Goal: Task Accomplishment & Management: Manage account settings

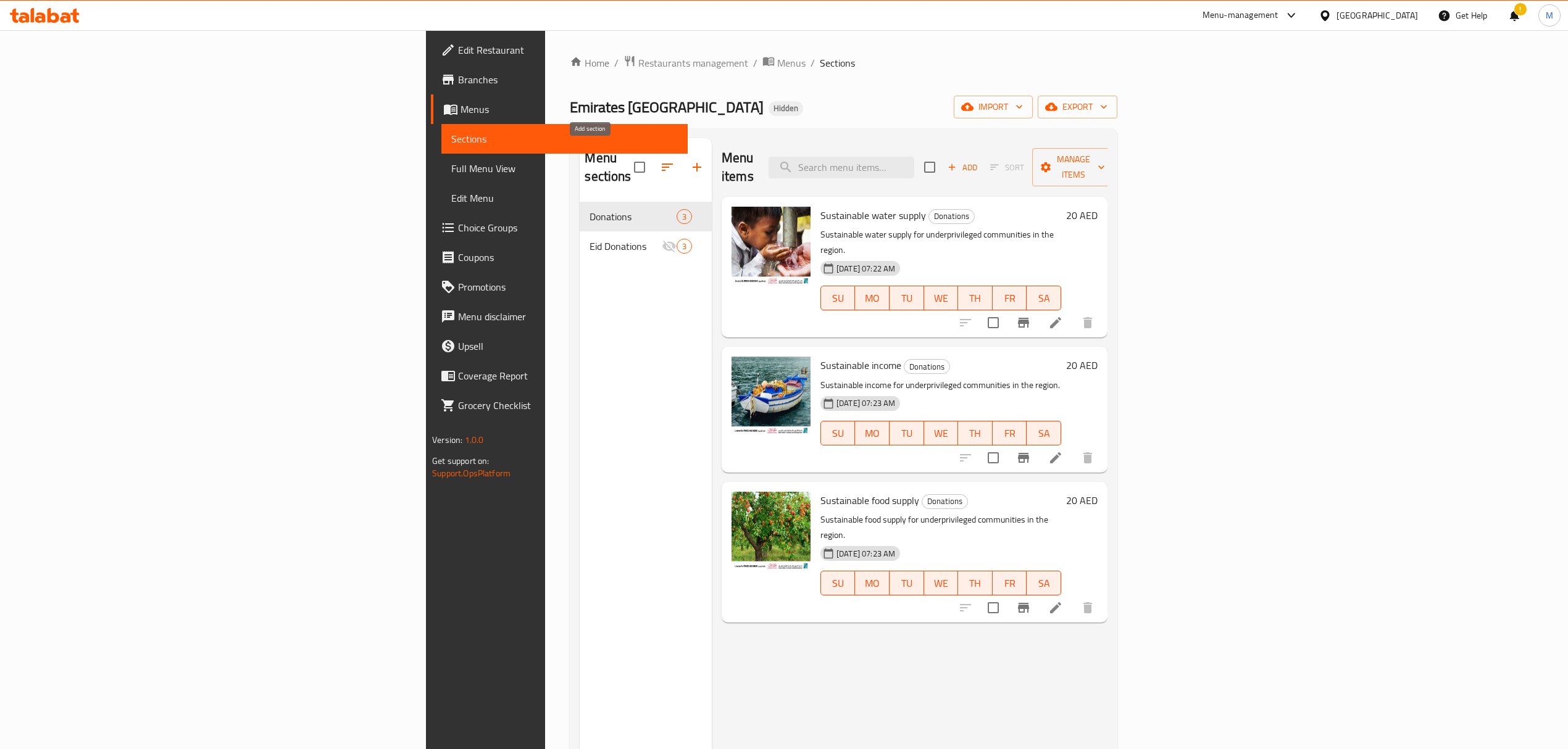
click at [689, 160] on icon "button" at bounding box center [697, 167] width 15 height 15
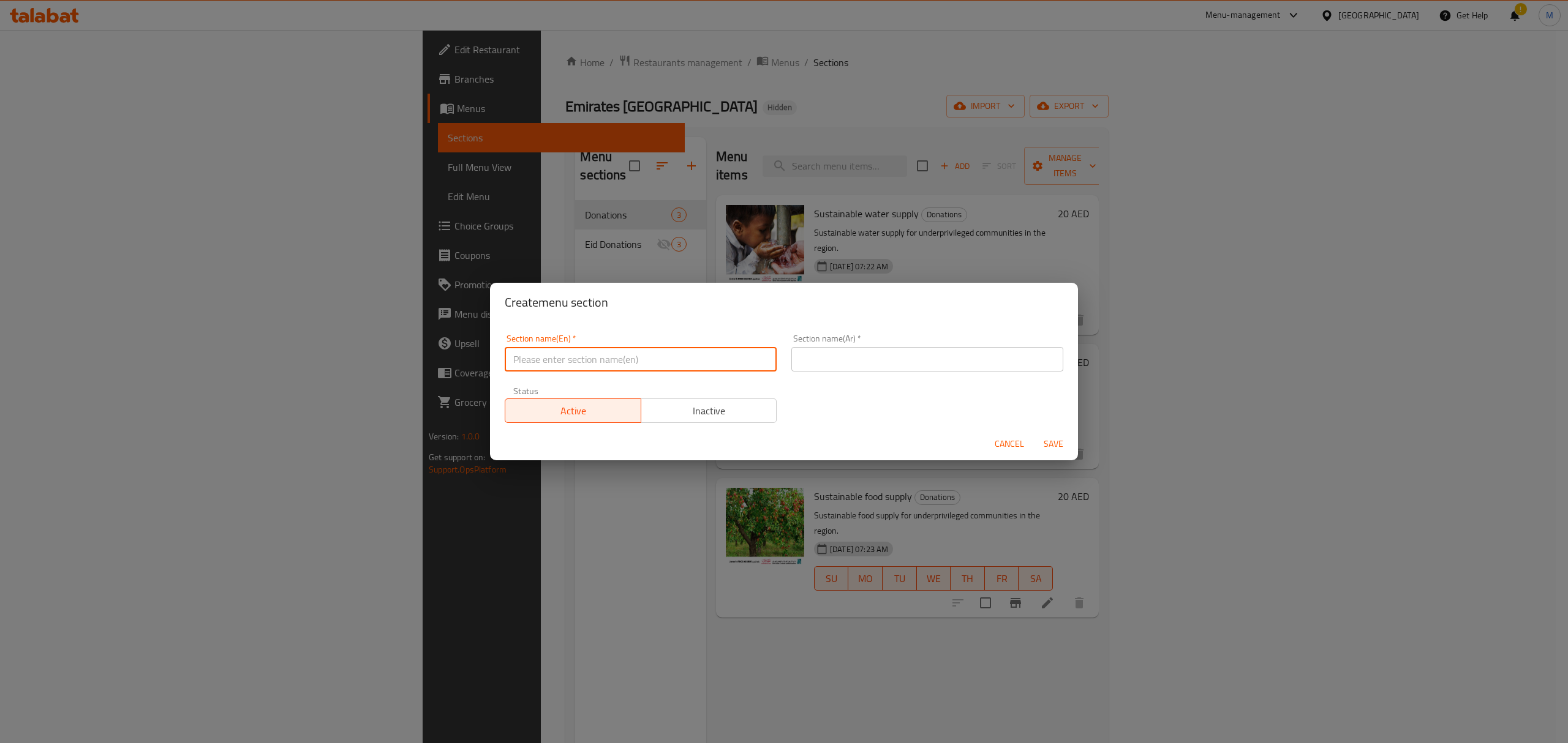
click at [590, 360] on input "text" at bounding box center [640, 359] width 272 height 25
type input "Donations"
click at [599, 359] on input "Donations" at bounding box center [640, 359] width 272 height 25
click at [841, 351] on input "text" at bounding box center [927, 359] width 272 height 25
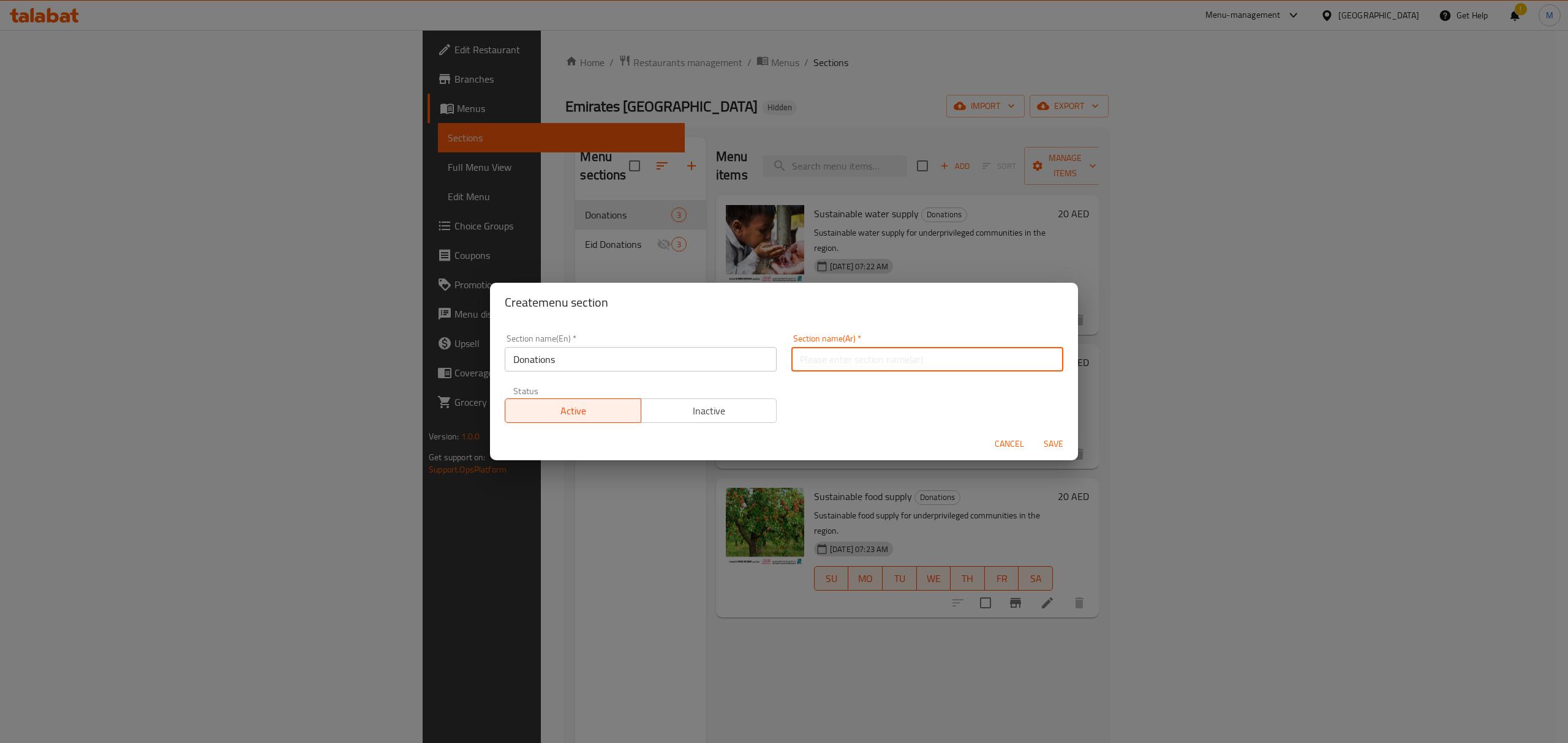
paste input "التبرعات"
type input "التبرعات"
click at [1054, 446] on span "Save" at bounding box center [1053, 444] width 29 height 15
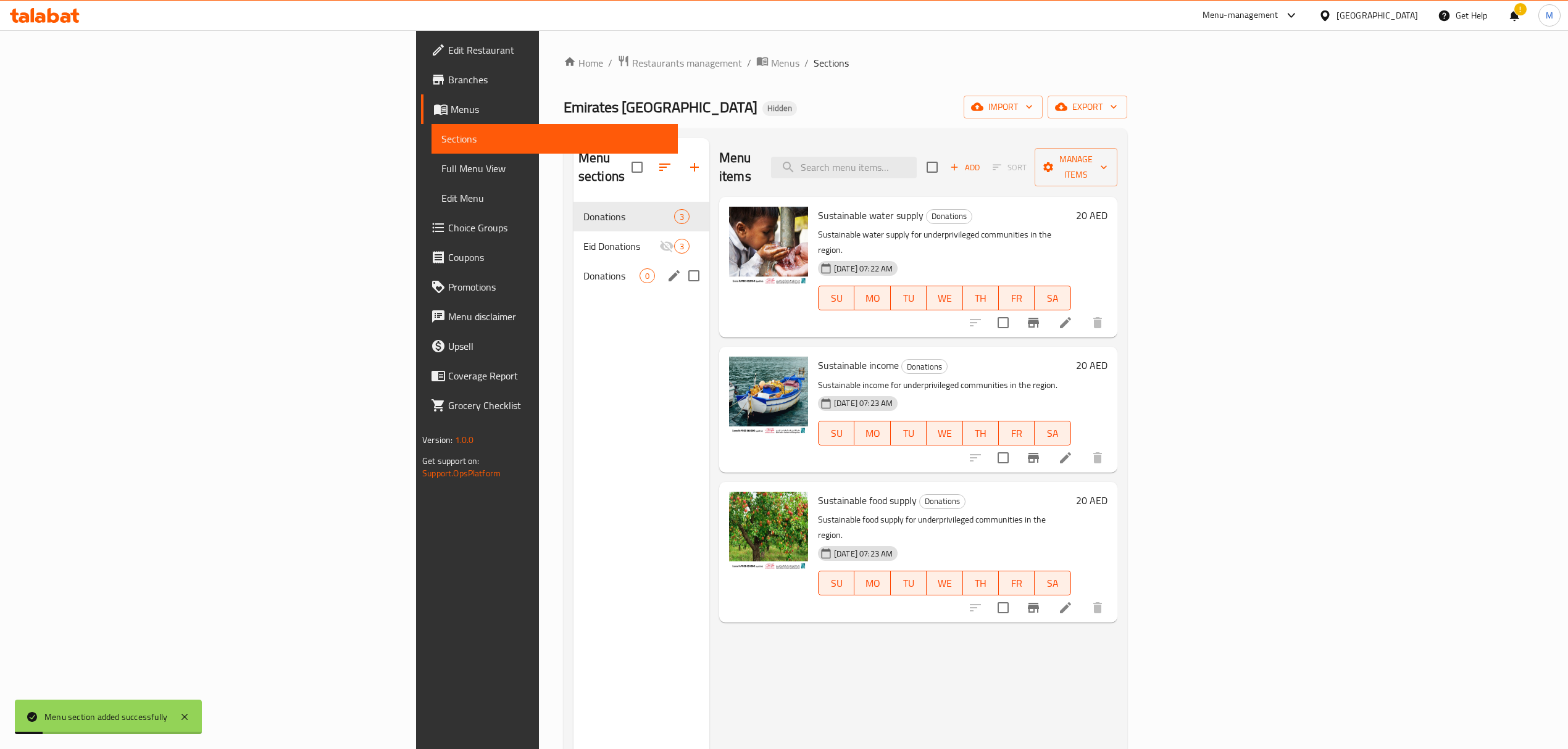
click at [573, 267] on div "Donations 0" at bounding box center [641, 275] width 136 height 29
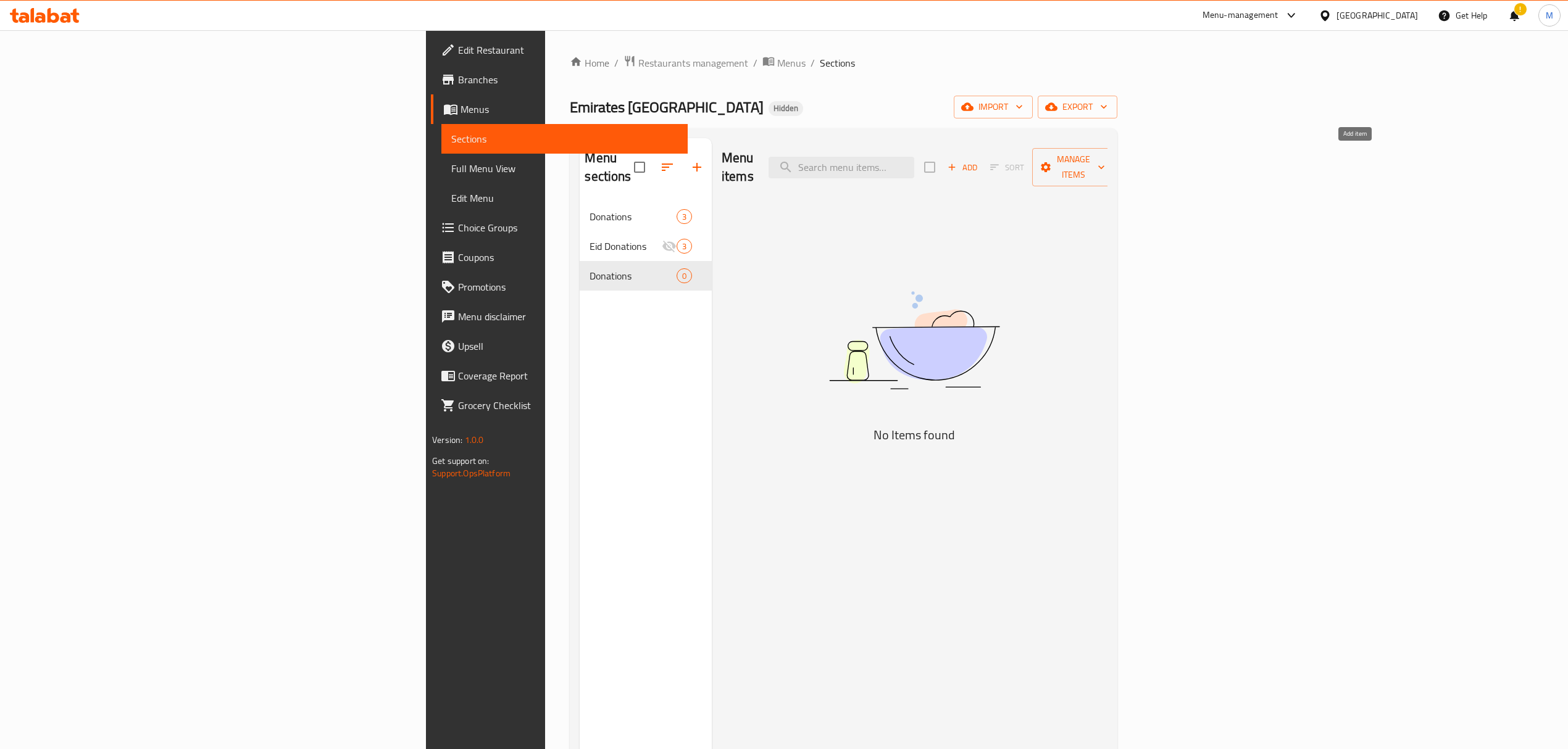
click at [979, 161] on span "Add" at bounding box center [962, 167] width 33 height 14
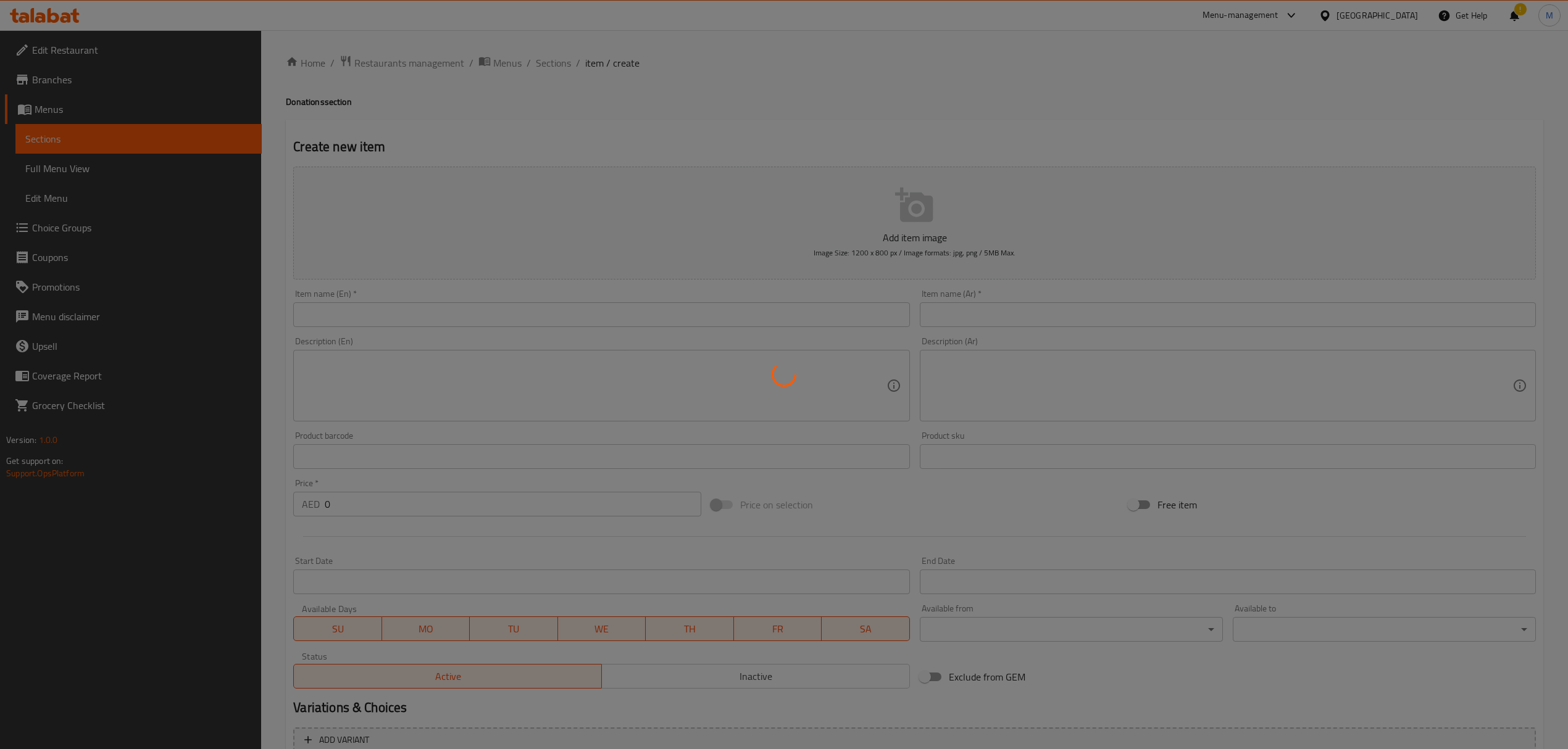
click at [763, 314] on div at bounding box center [784, 374] width 1568 height 749
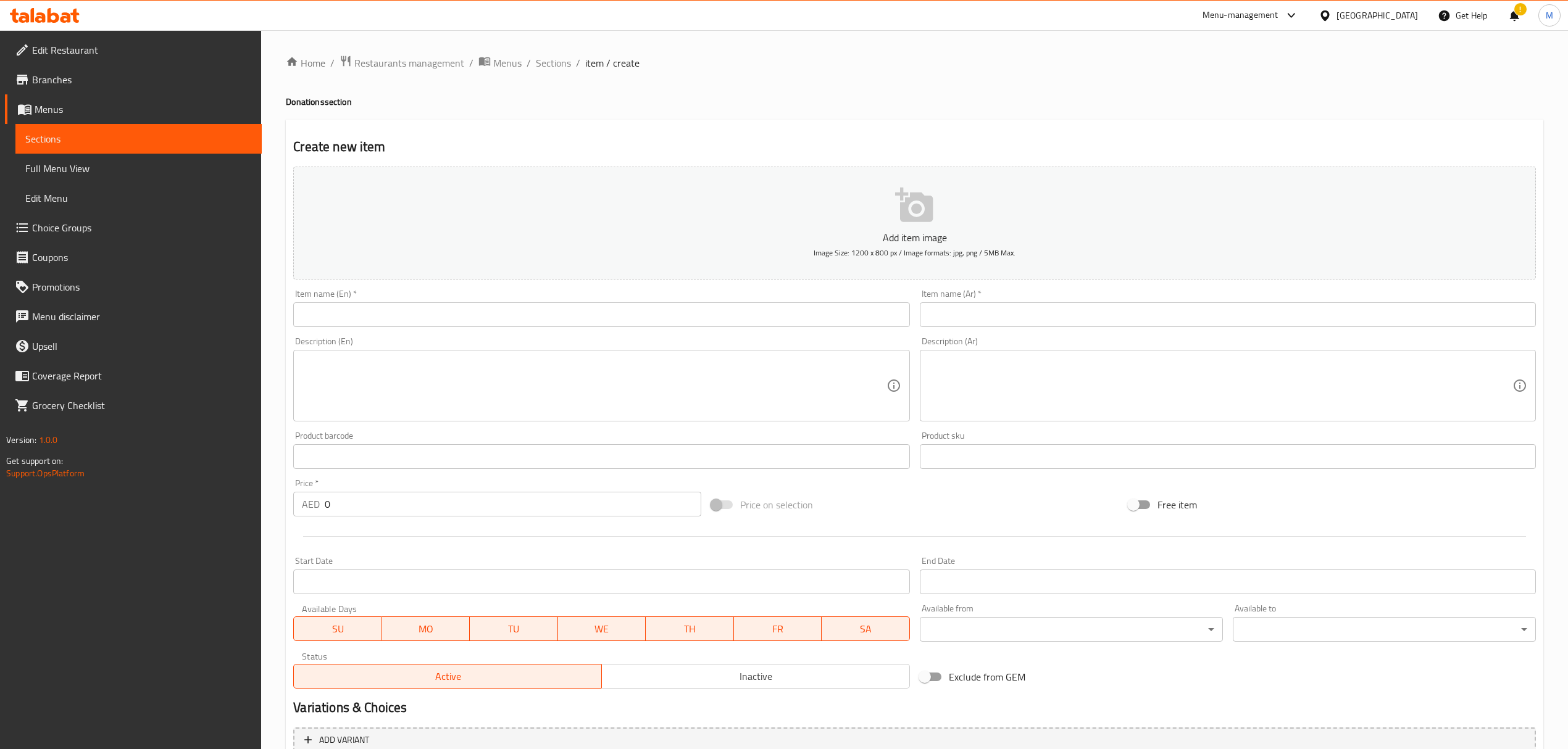
click at [751, 314] on input "text" at bounding box center [601, 315] width 616 height 25
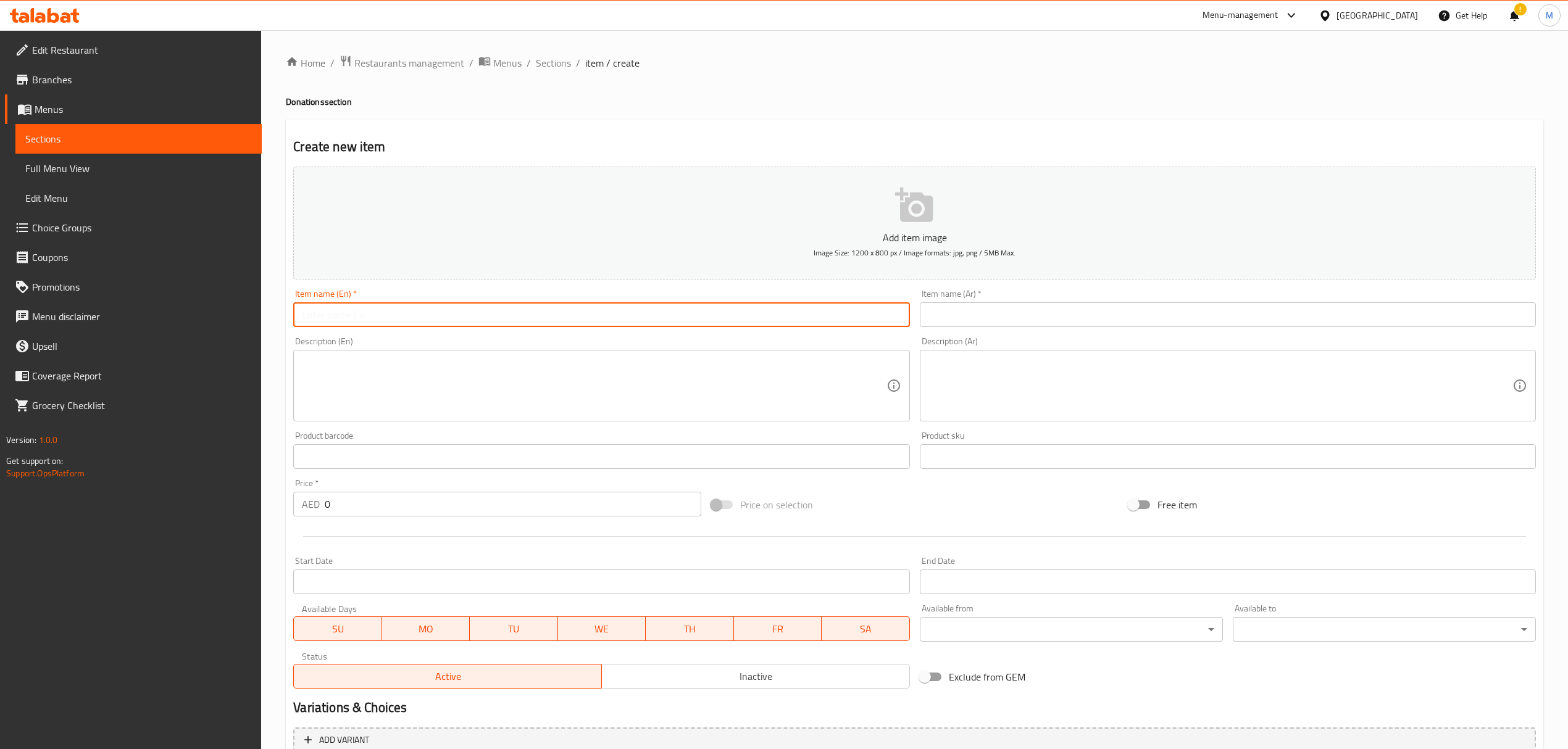
paste input "Education Initiative"
type input "Education Initiative"
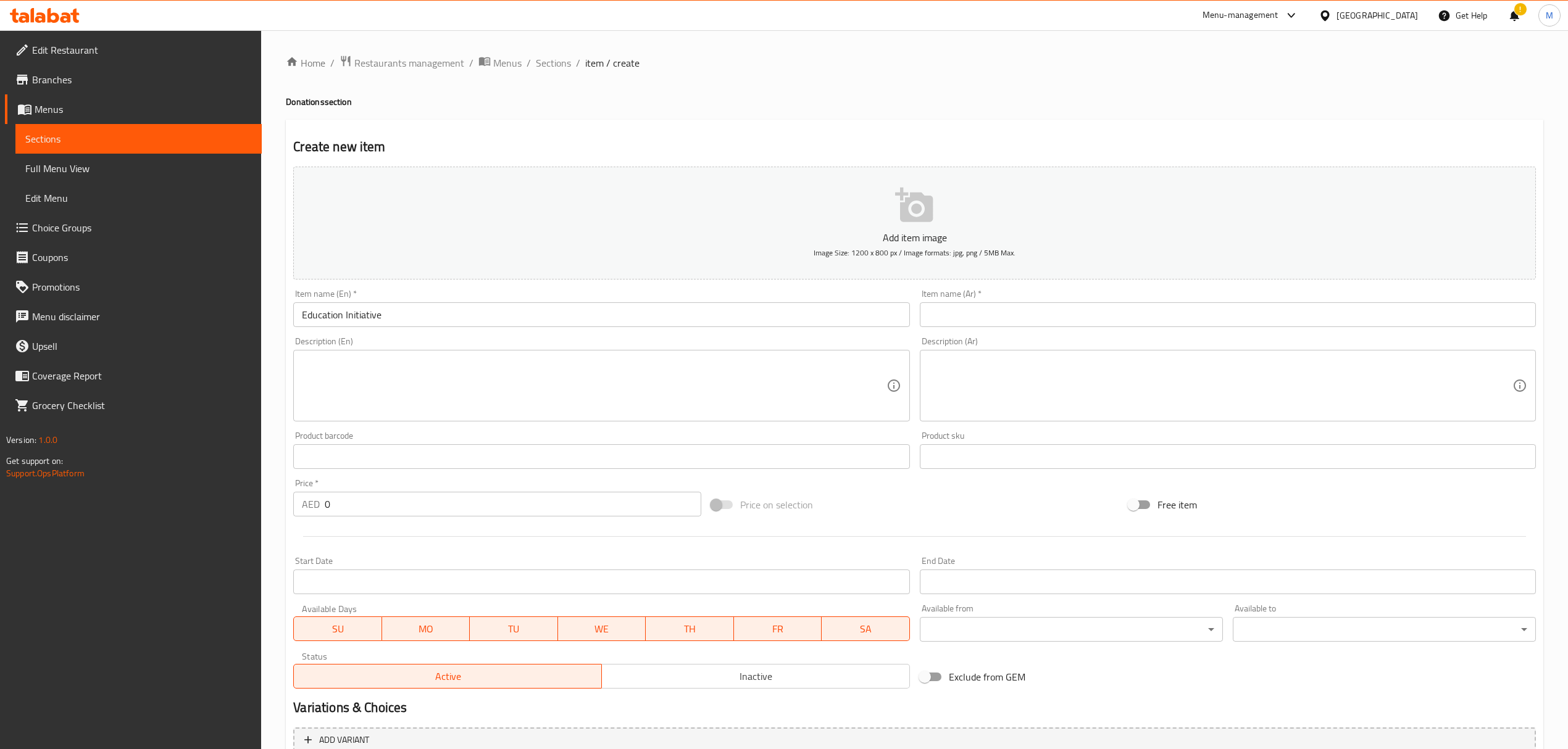
click at [942, 310] on input "text" at bounding box center [1227, 315] width 616 height 25
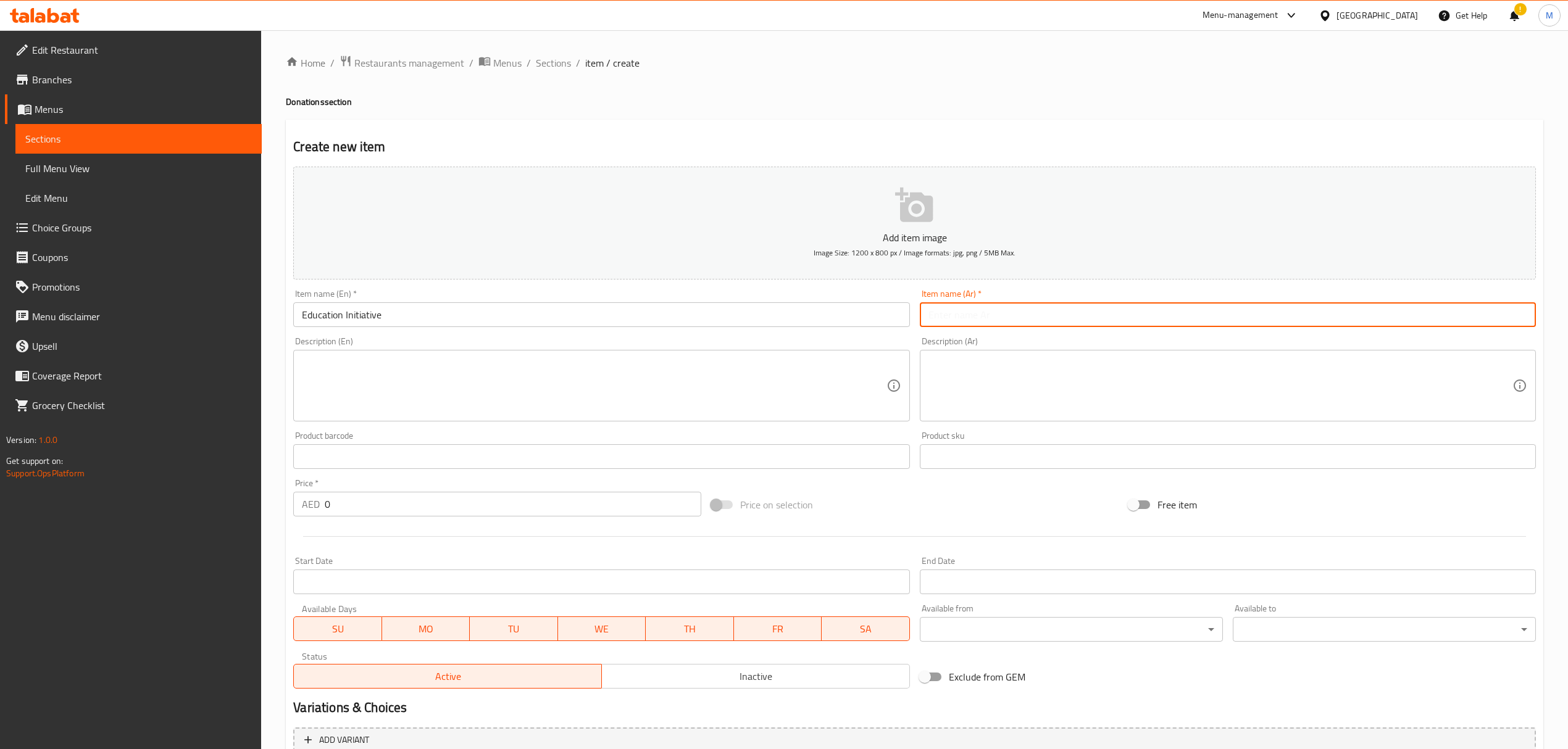
paste input "مبادرة التعليم"
type input "مبادرة التعليم"
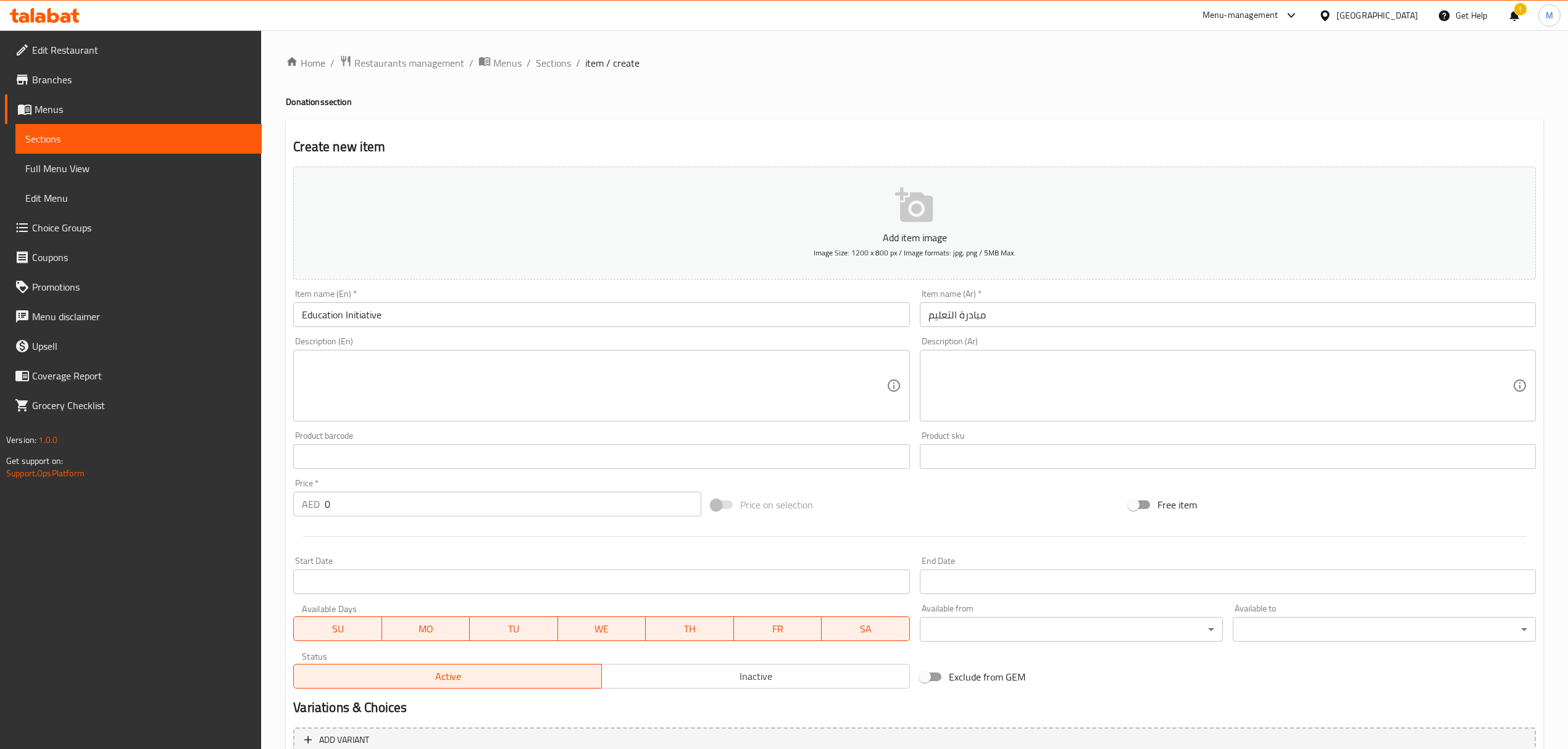
click at [463, 379] on textarea at bounding box center [594, 386] width 584 height 59
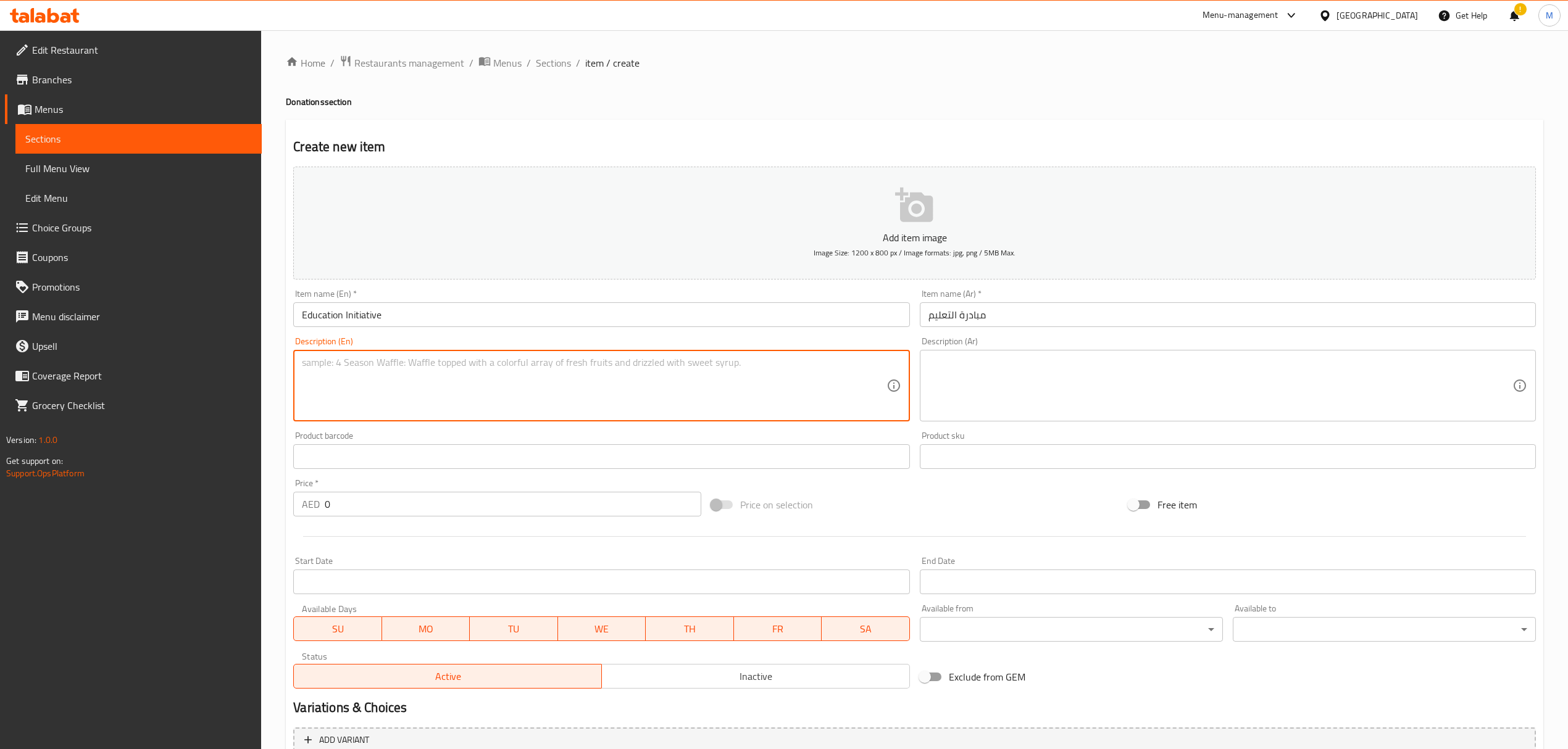
paste textarea "Support Students of Education Initiative PRHCE-004587275"
type textarea "Support Students of Education Initiative PRHCE-004587275"
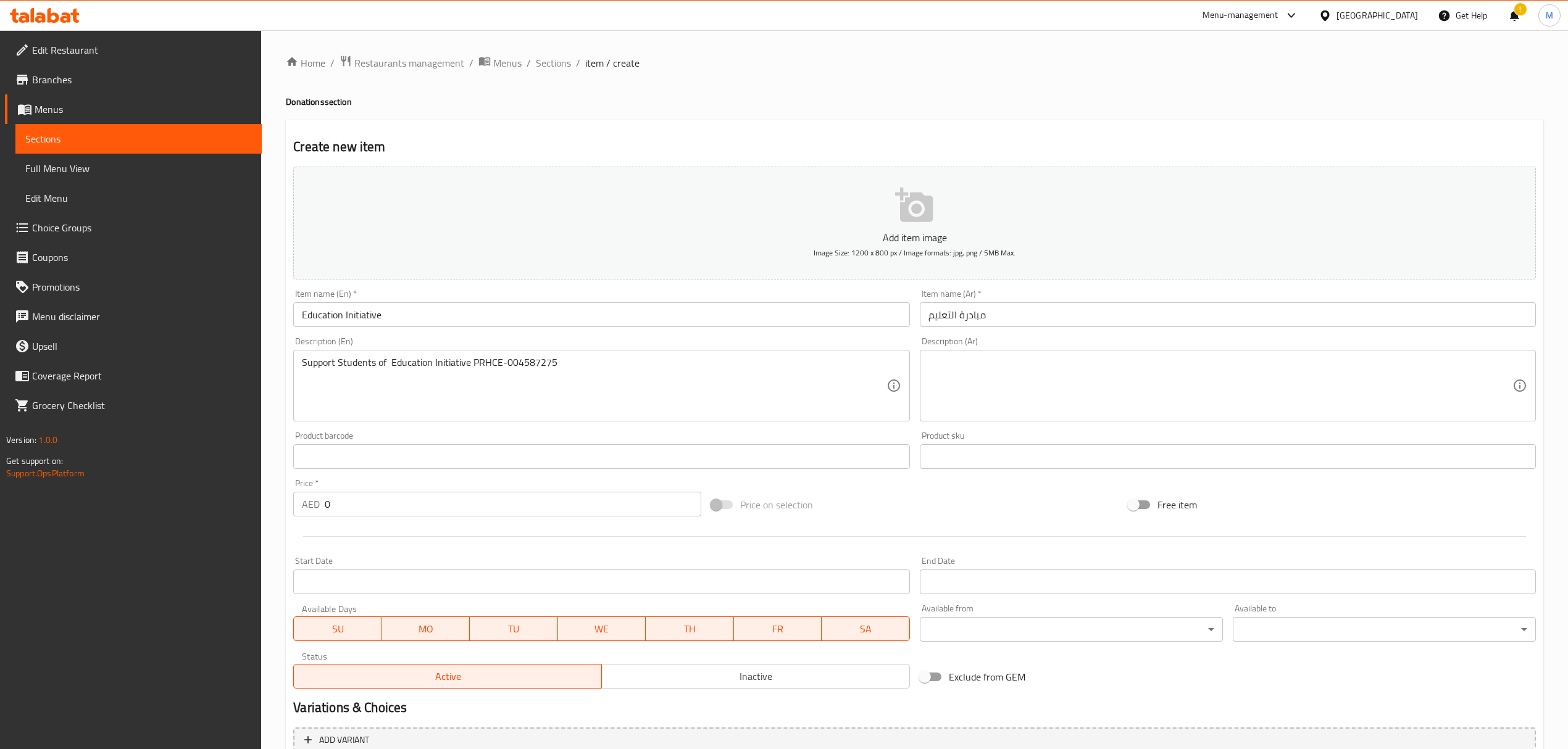
click at [1090, 410] on textarea at bounding box center [1220, 386] width 584 height 59
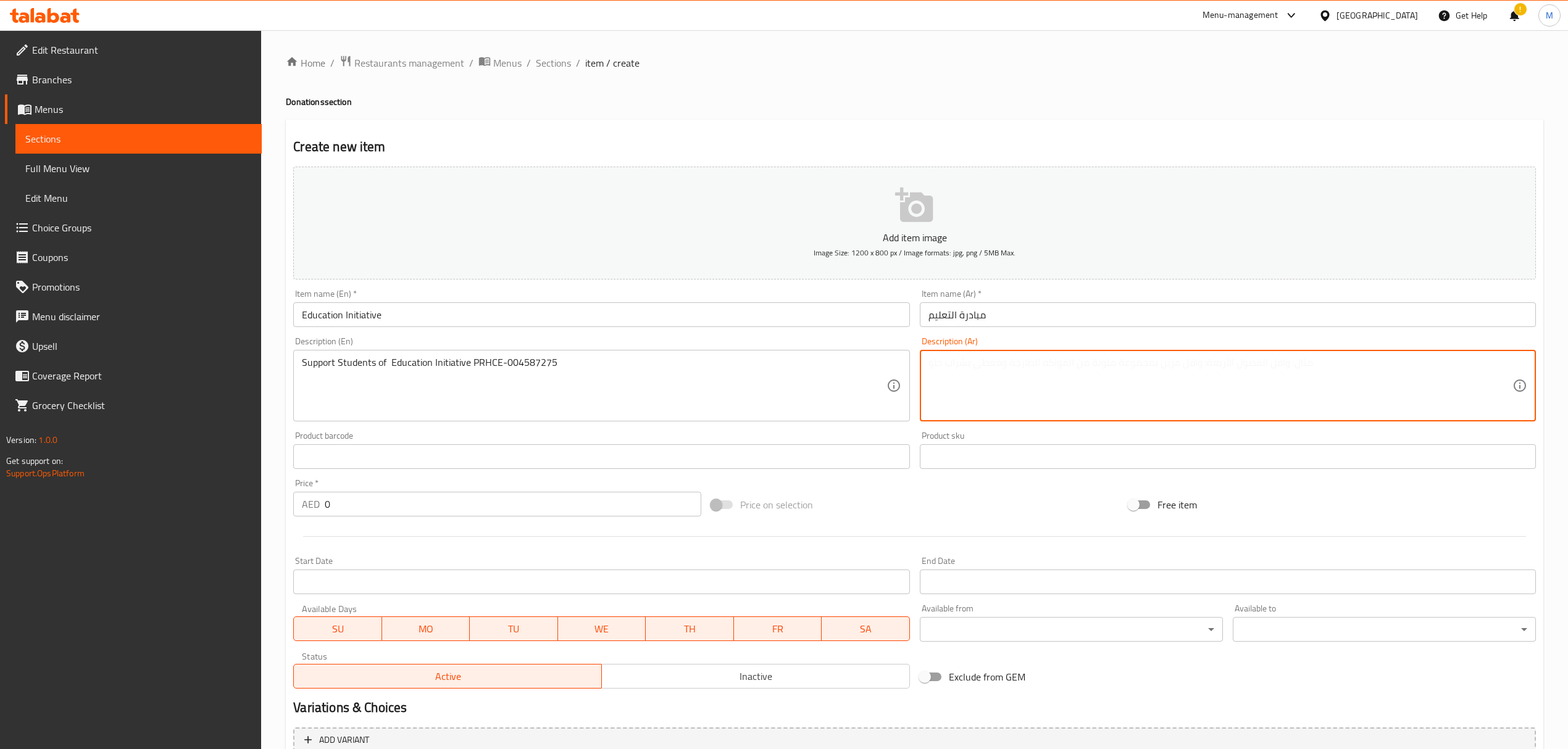
paste textarea "دعم طلاب العلم . رقم التصريح PRHCE-004587275"
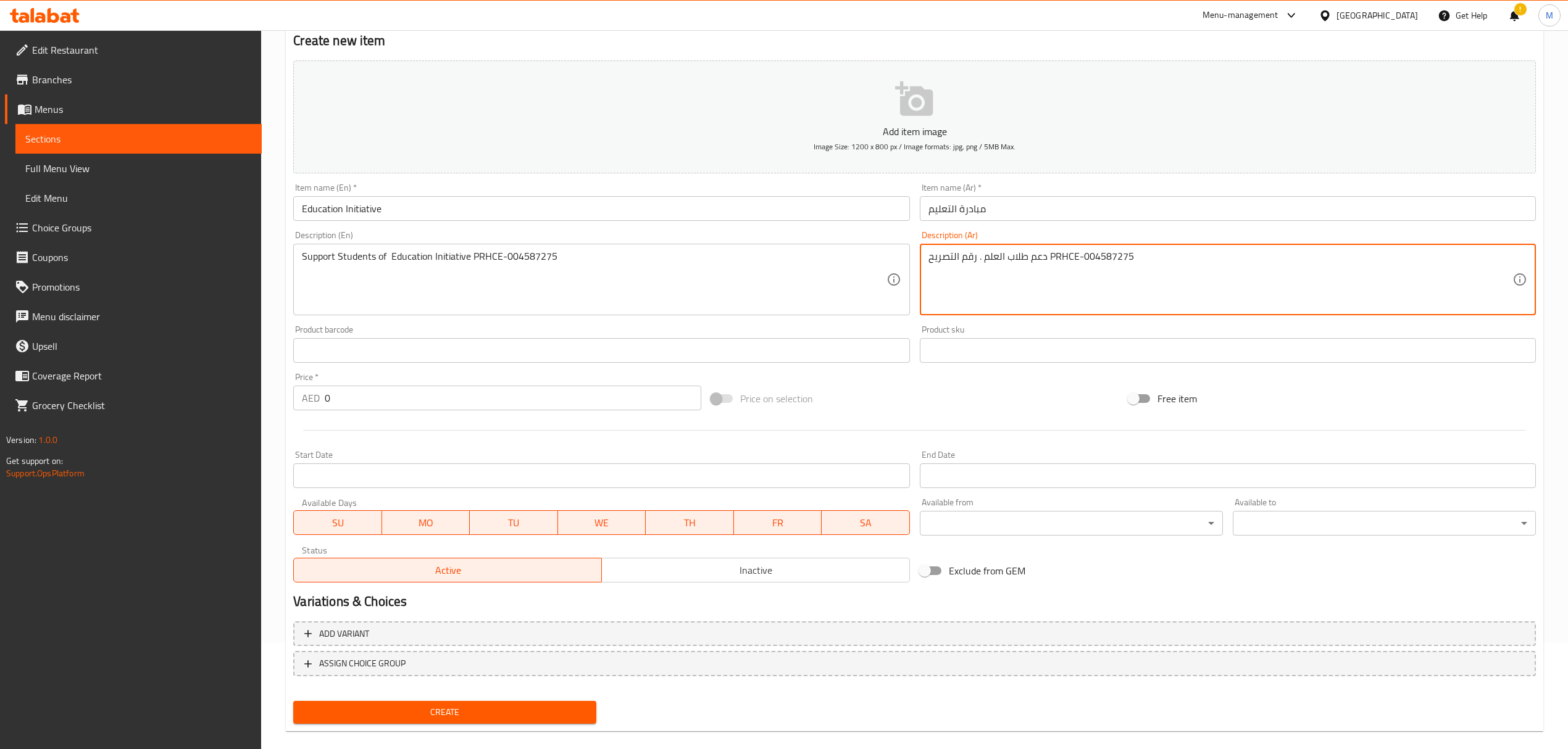
scroll to position [121, 0]
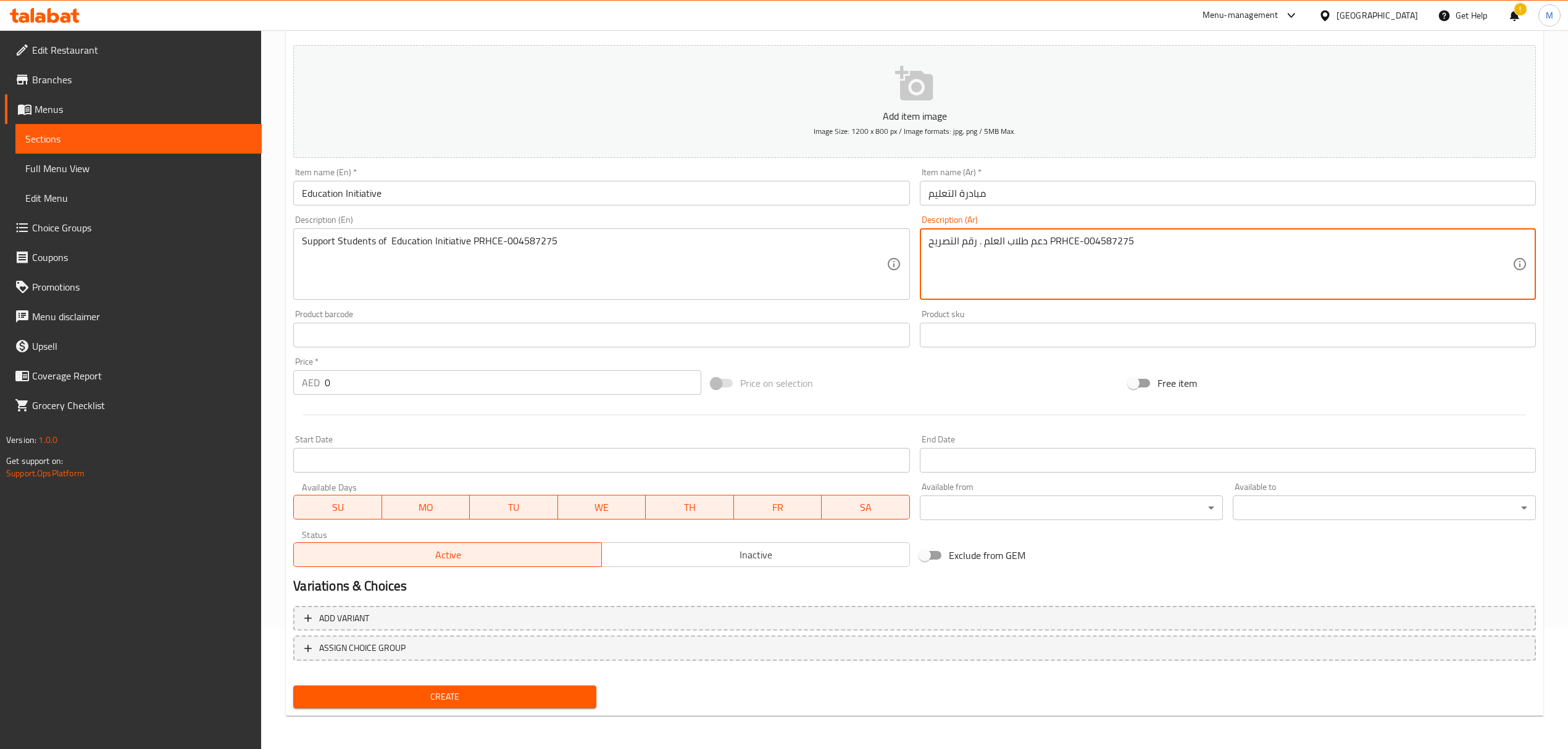
type textarea "دعم طلاب العلم . رقم التصريح PRHCE-004587275"
drag, startPoint x: 331, startPoint y: 386, endPoint x: 311, endPoint y: 386, distance: 20.0
click at [311, 386] on div "AED 0 Price *" at bounding box center [496, 383] width 407 height 25
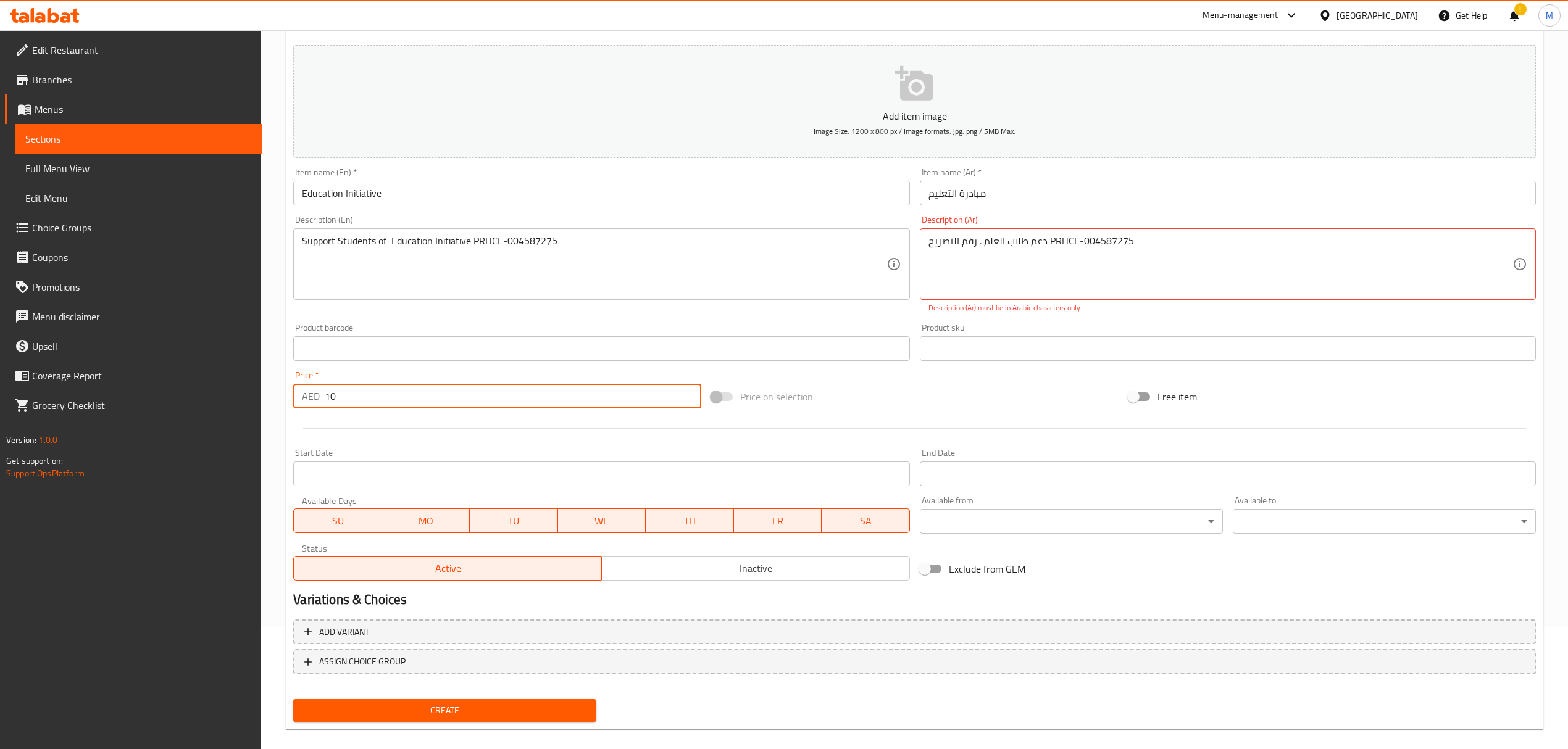
type input "10"
click at [523, 711] on span "Create" at bounding box center [444, 711] width 284 height 15
drag, startPoint x: 1076, startPoint y: 246, endPoint x: 1050, endPoint y: 246, distance: 26.0
click at [1050, 246] on textarea "دعم طلاب العلم . رقم التصريح PRHCE-004587275" at bounding box center [1220, 264] width 584 height 59
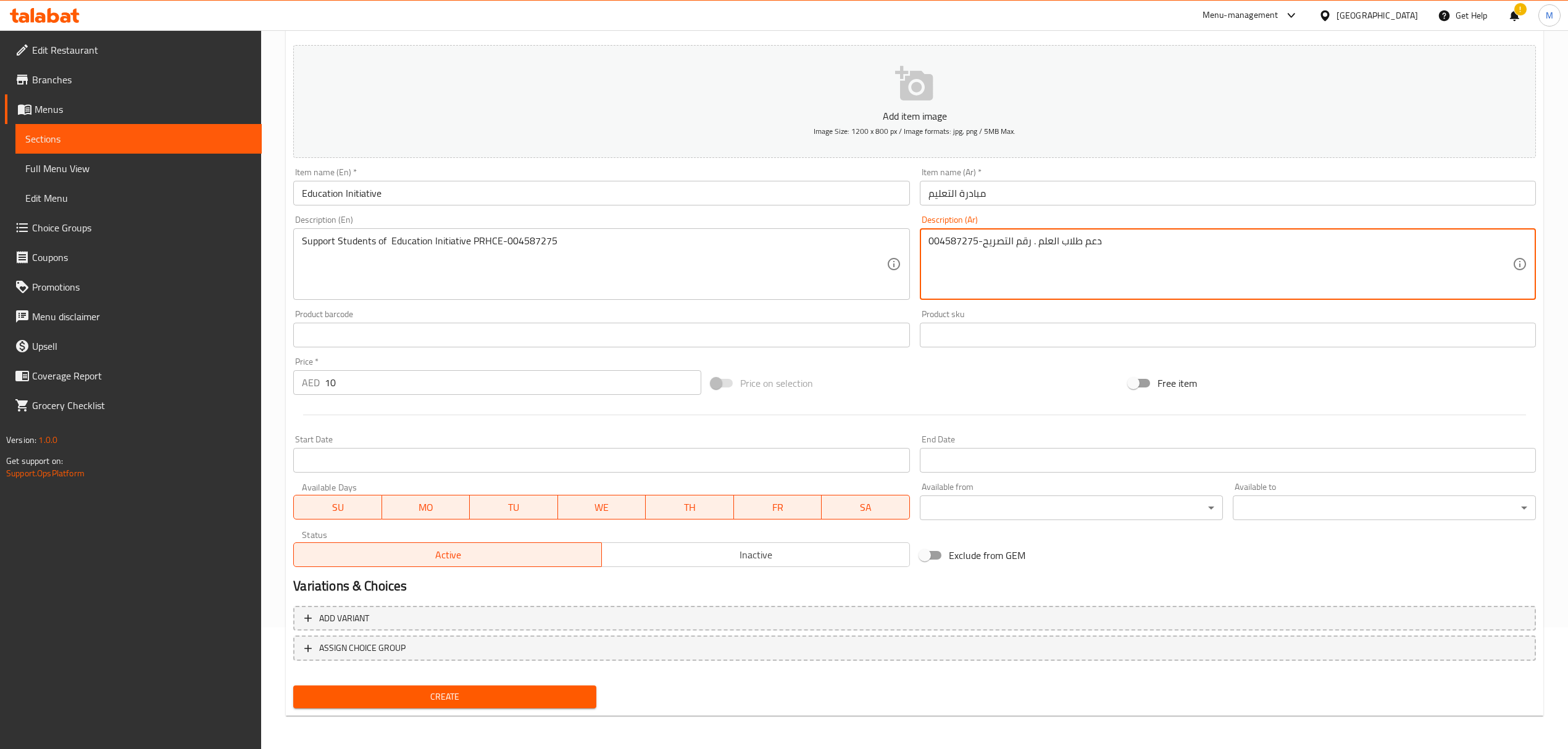
type textarea "دعم طلاب العلم . رقم التصريح-004587275"
click at [523, 686] on button "Create" at bounding box center [444, 696] width 303 height 23
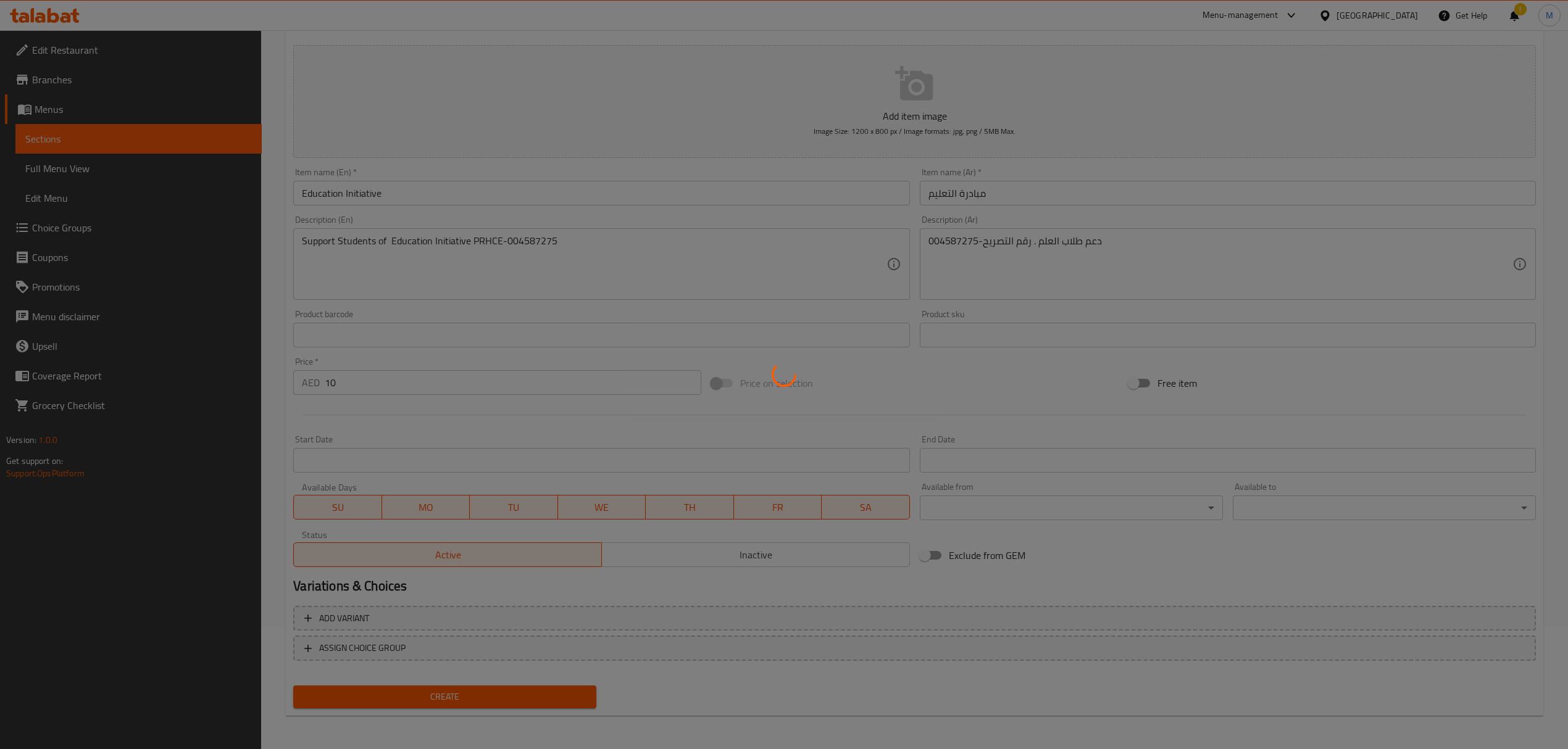
type input "0"
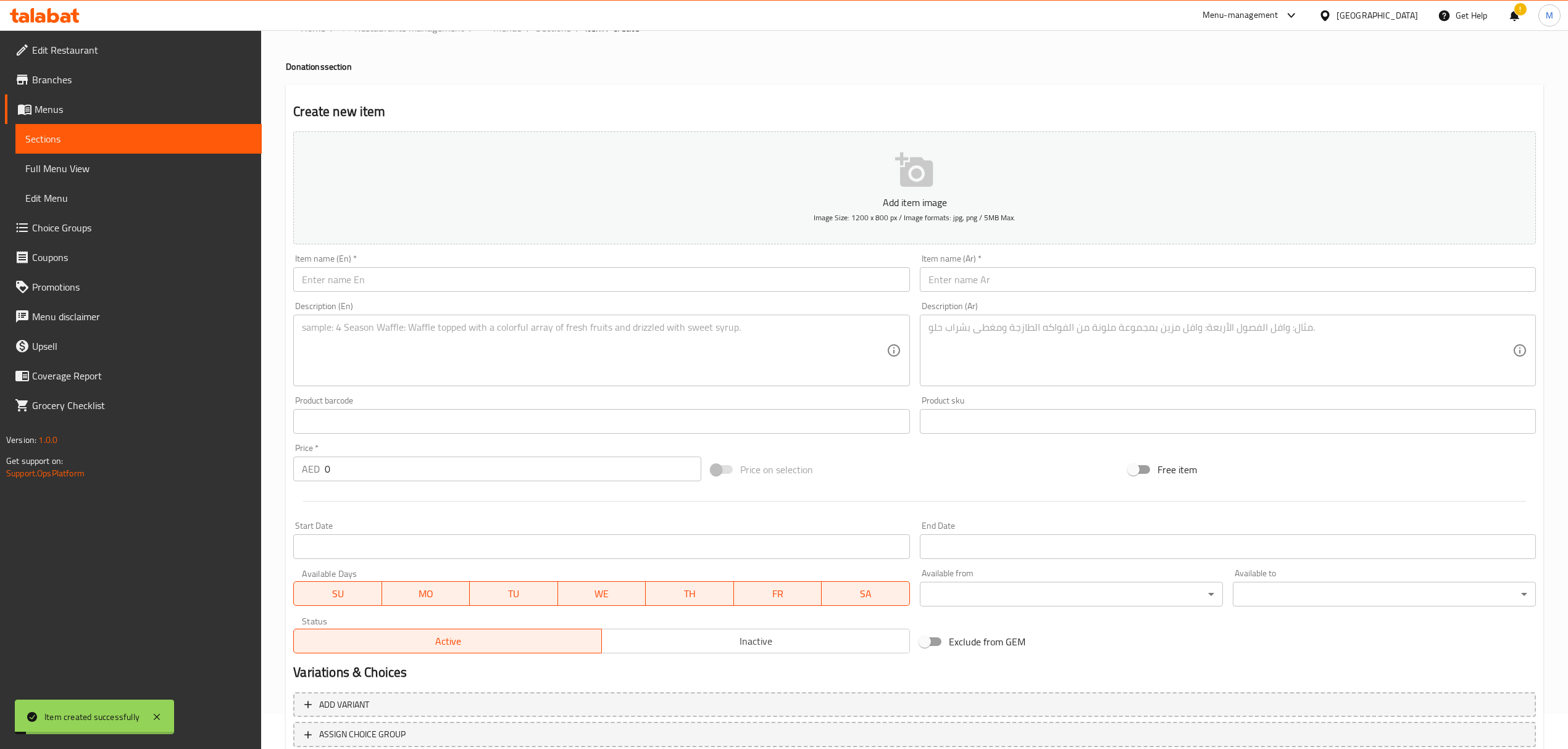
scroll to position [0, 0]
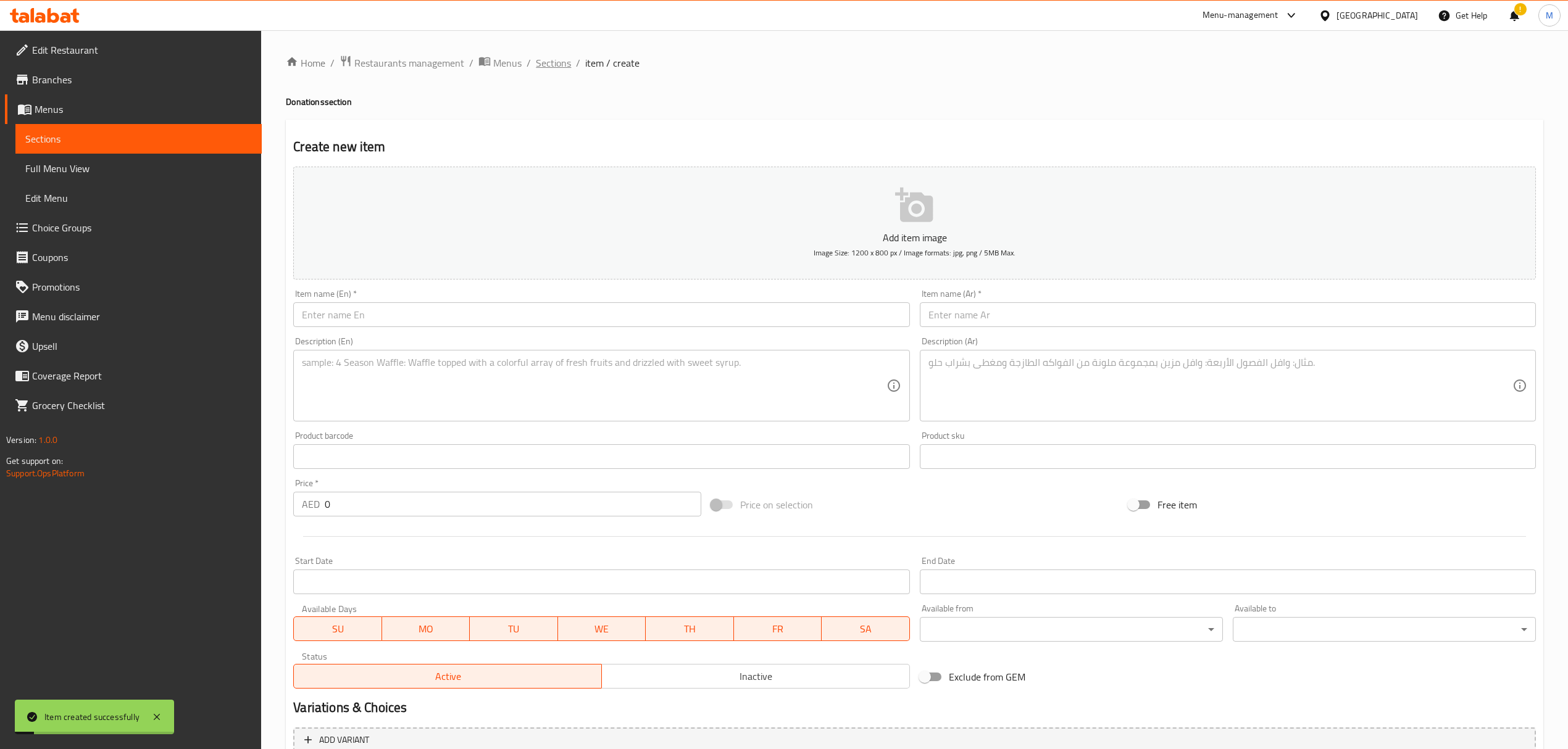
click at [559, 63] on span "Sections" at bounding box center [553, 63] width 35 height 15
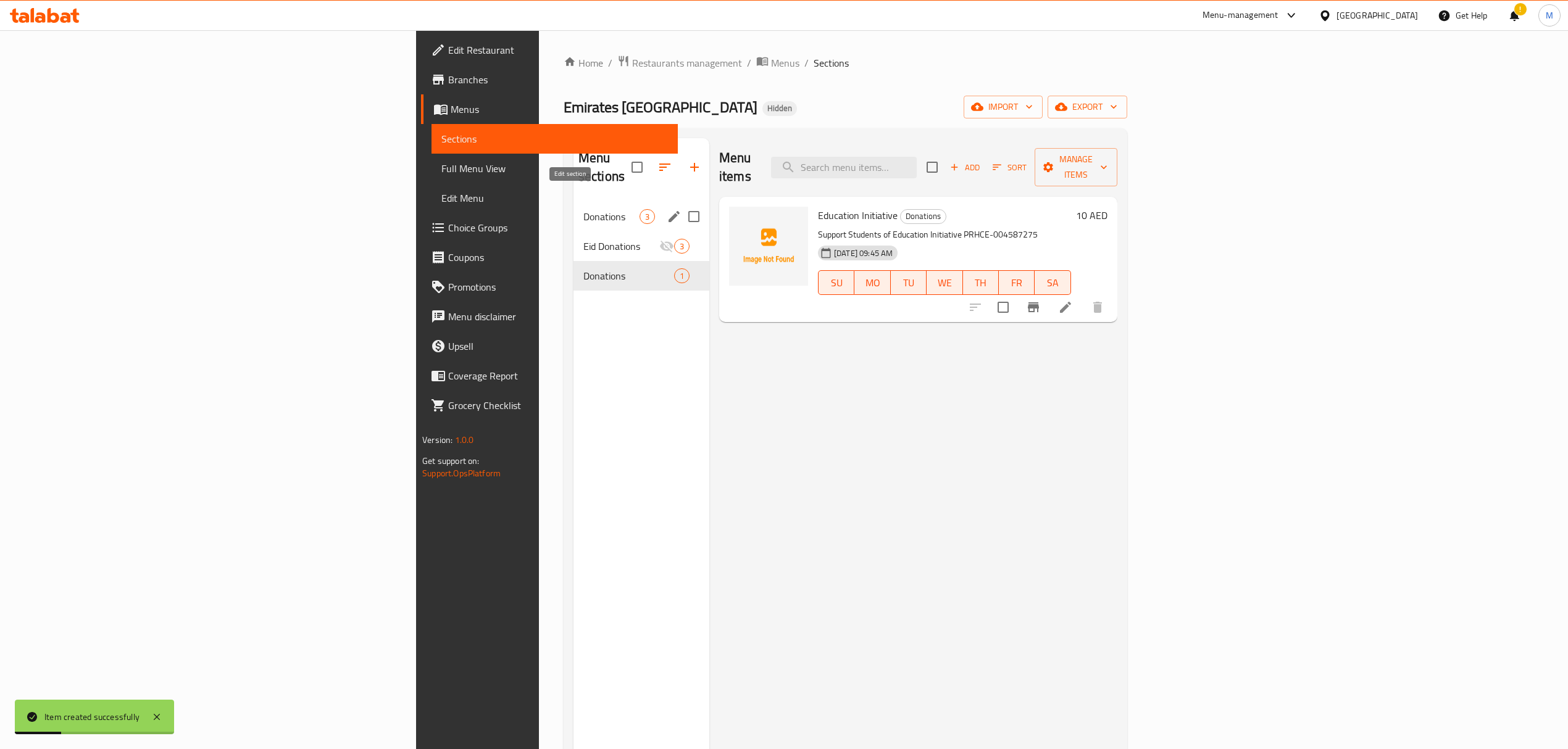
click at [667, 209] on icon "edit" at bounding box center [674, 217] width 15 height 15
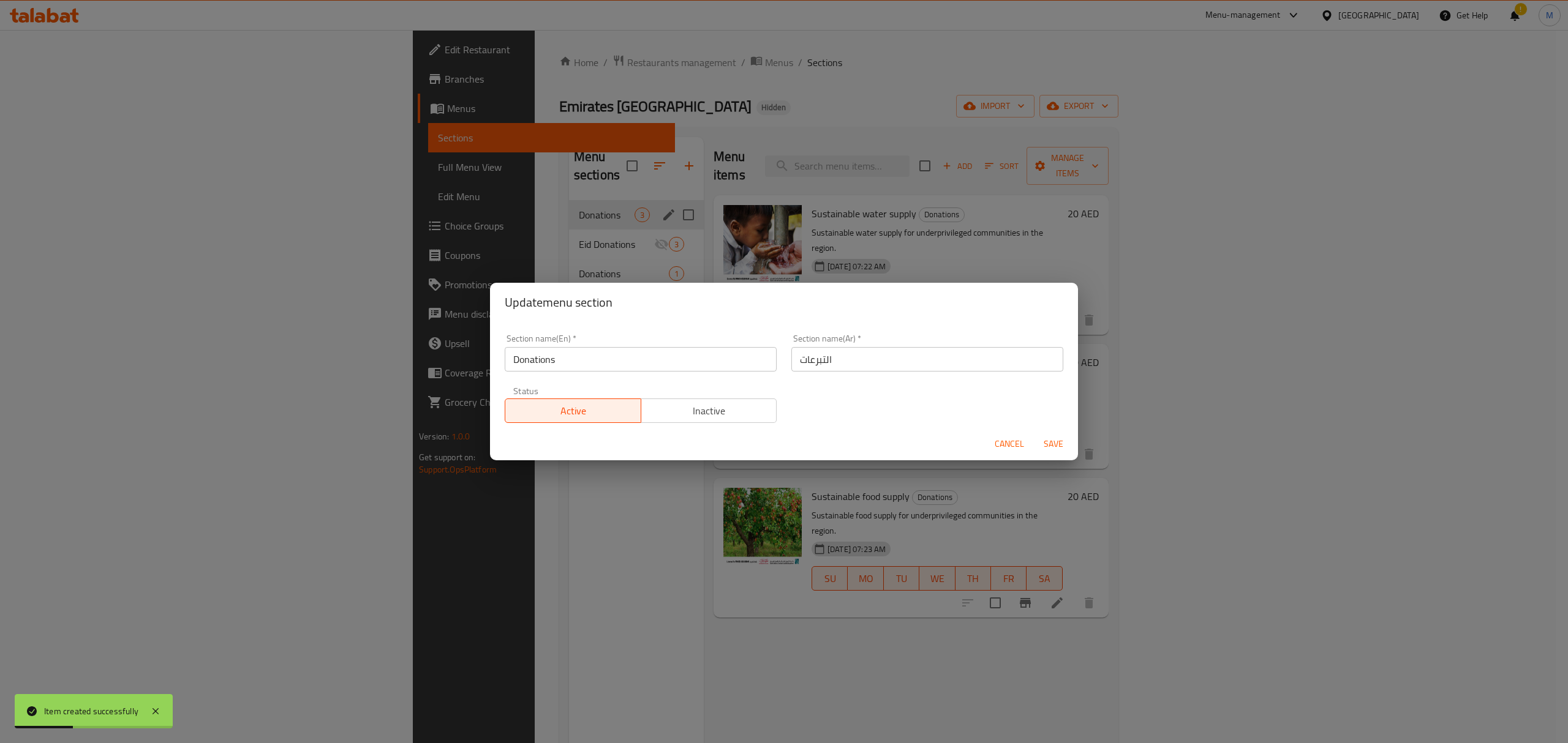
click at [719, 405] on span "Inactive" at bounding box center [709, 411] width 126 height 17
click at [1067, 449] on span "Save" at bounding box center [1053, 444] width 29 height 15
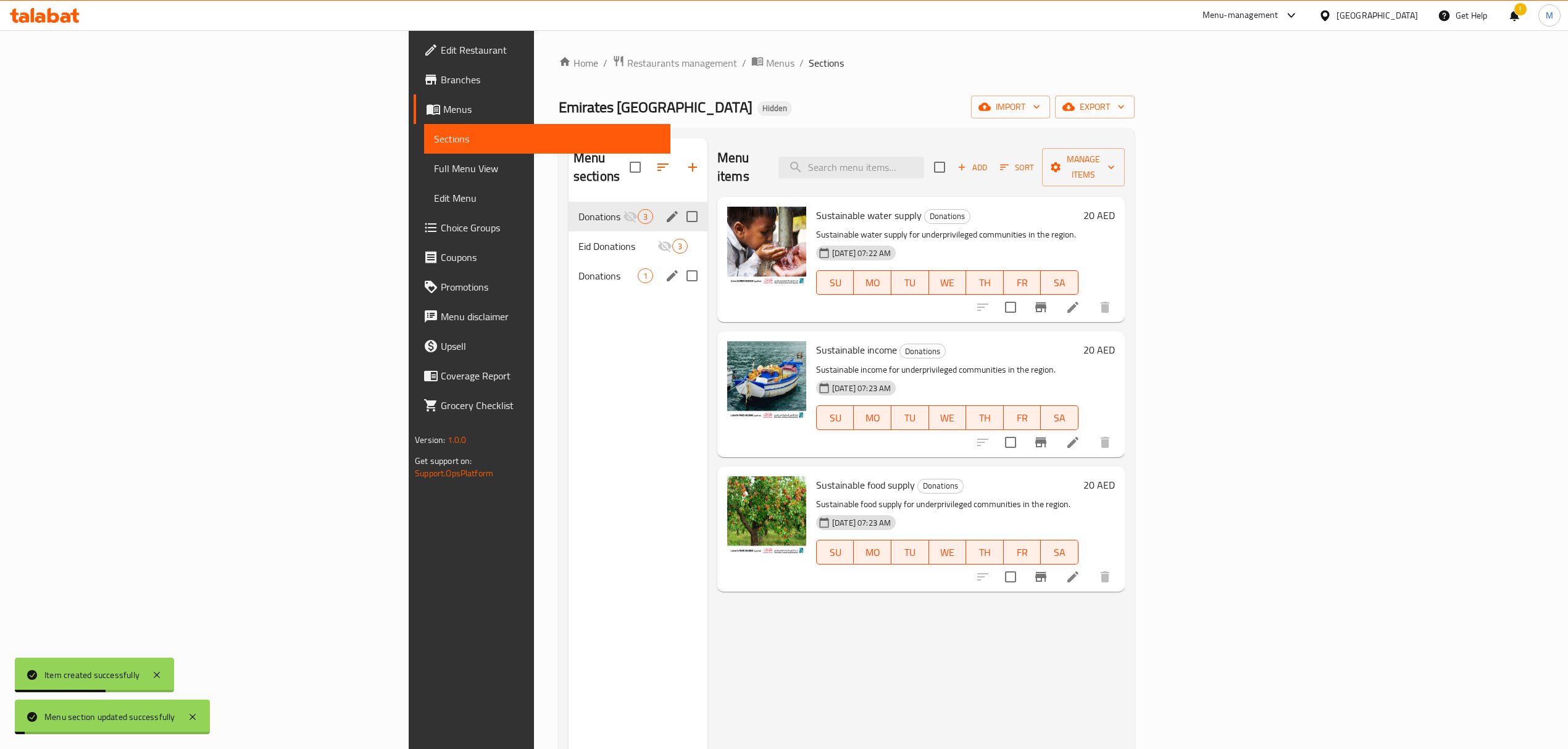
click at [578, 269] on span "Donations" at bounding box center [607, 276] width 59 height 15
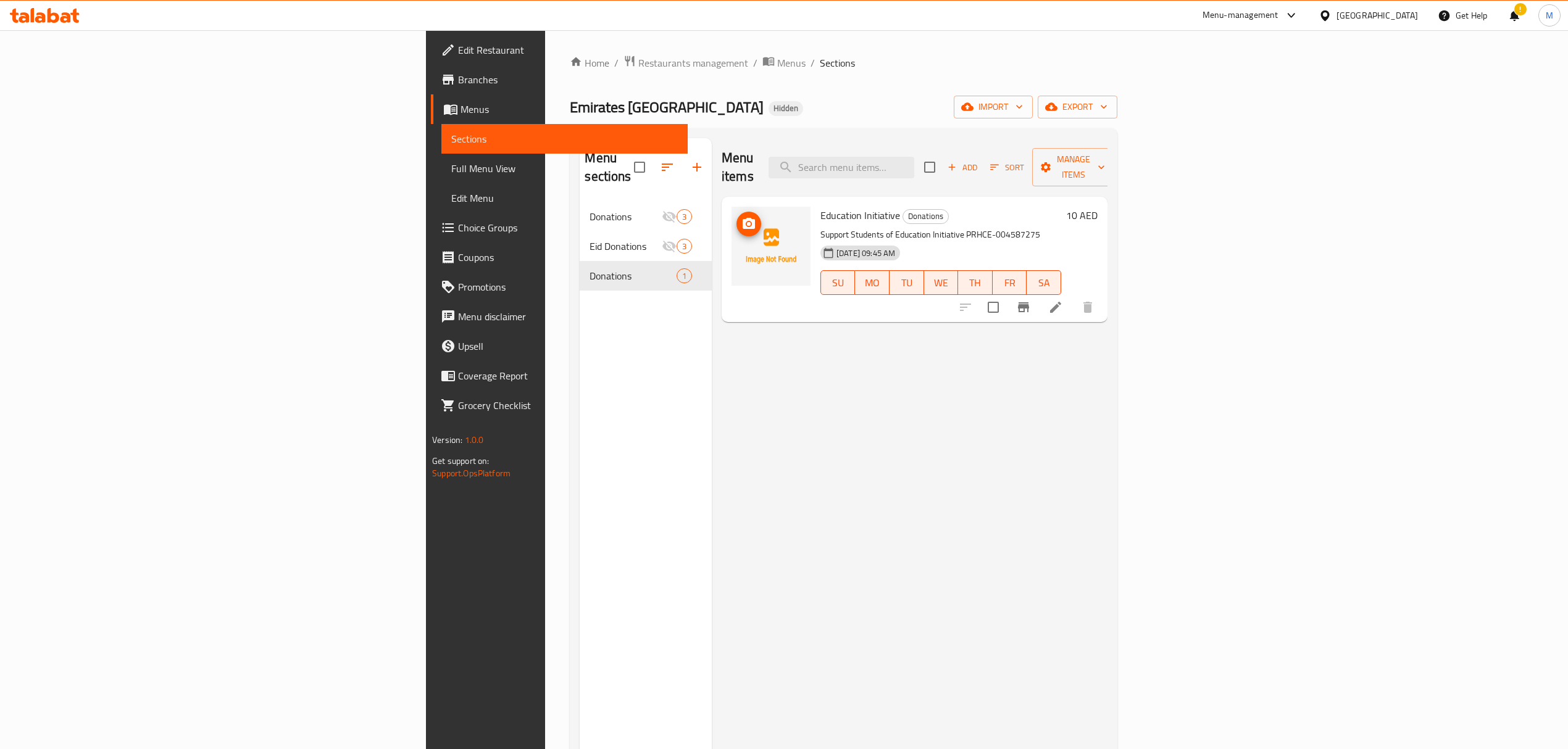
click at [742, 218] on icon "upload picture" at bounding box center [748, 223] width 13 height 11
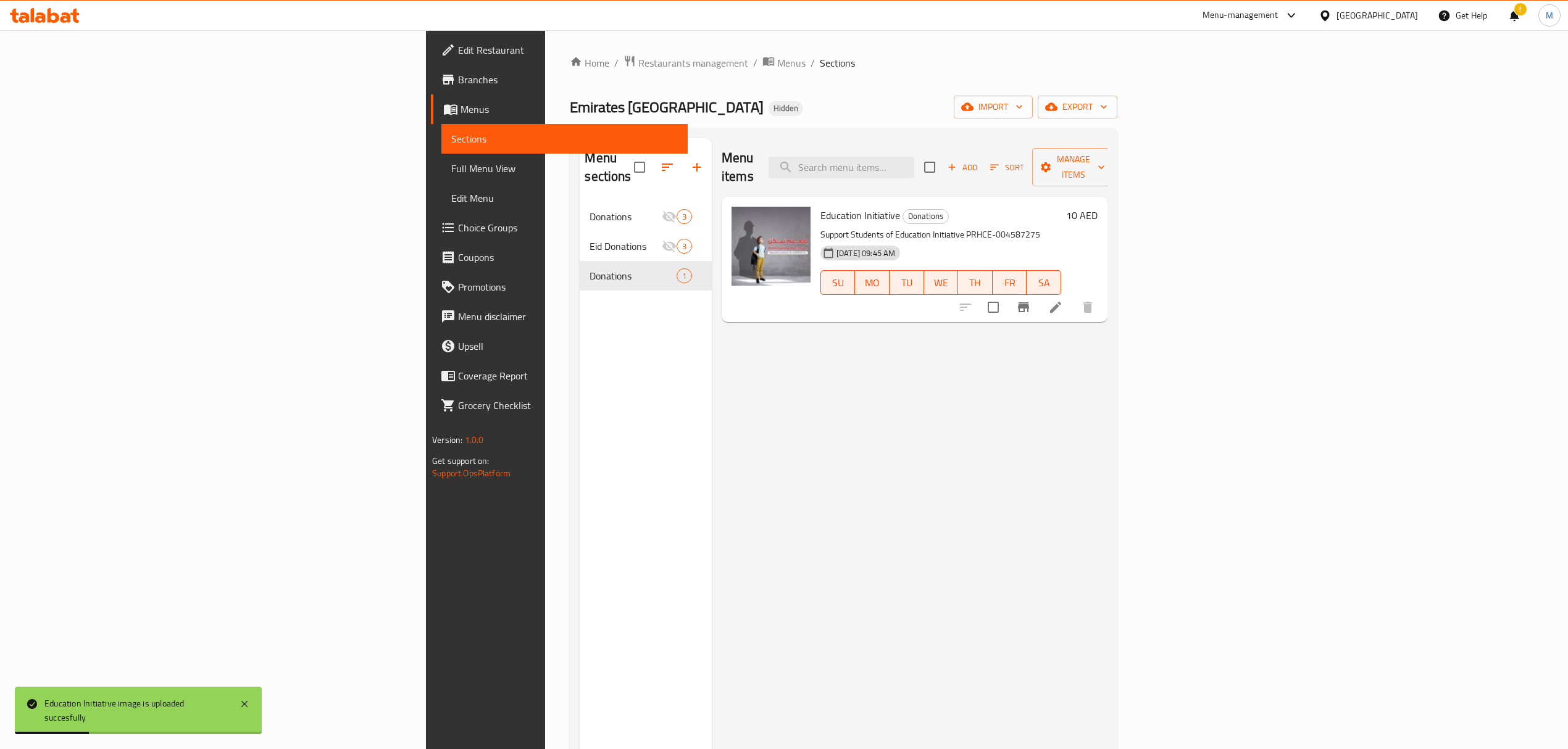
click at [1073, 296] on li at bounding box center [1055, 307] width 34 height 23
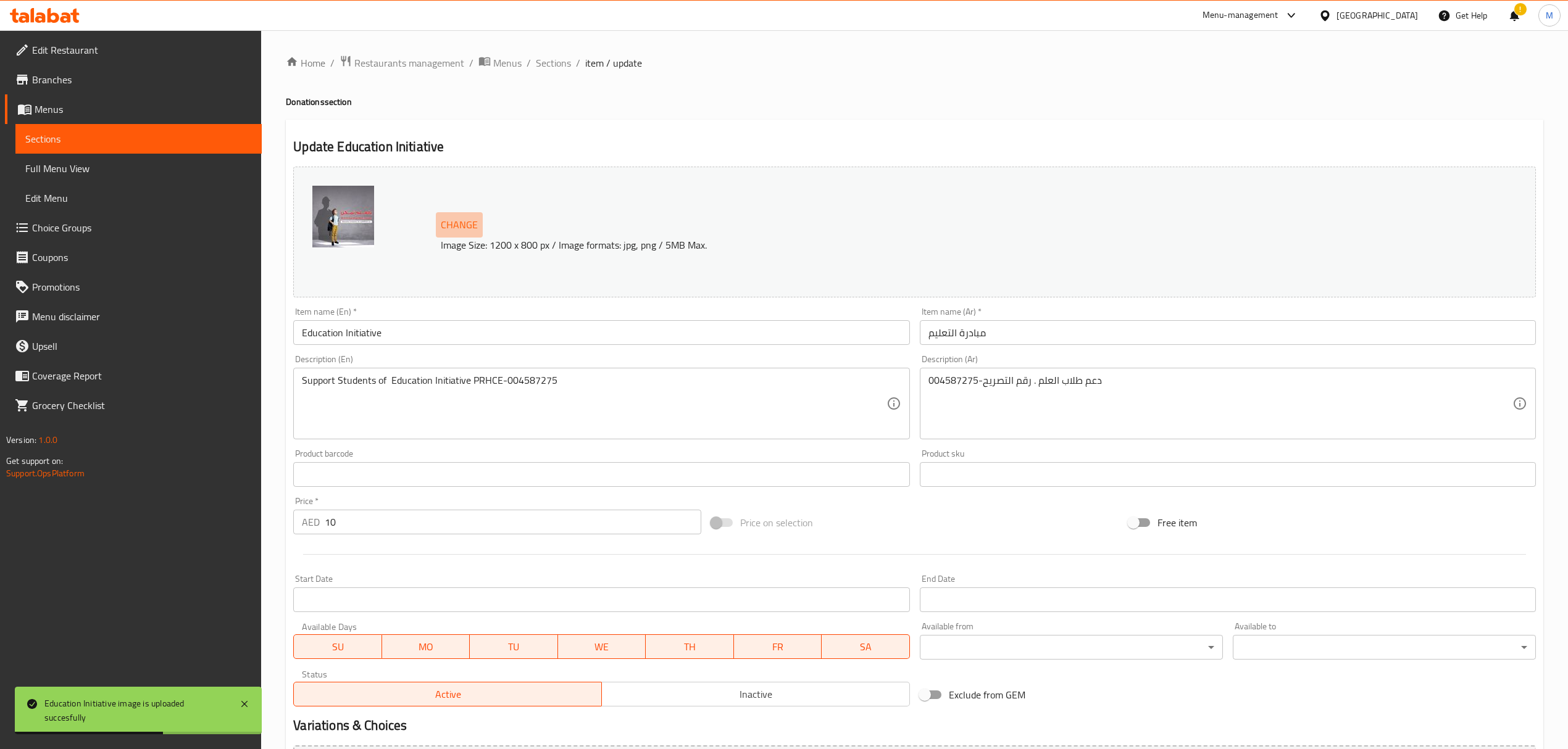
click at [457, 223] on span "Change" at bounding box center [459, 224] width 37 height 18
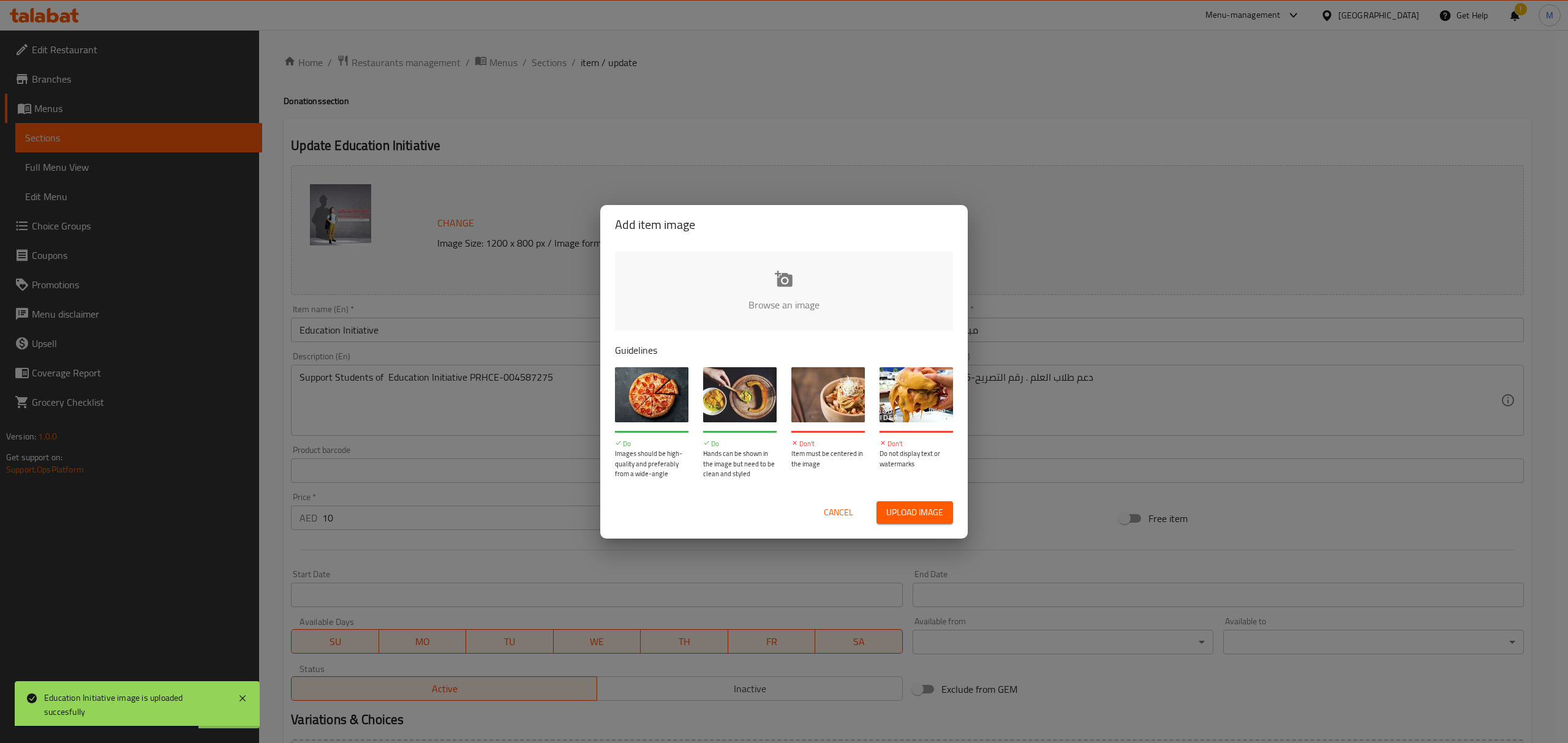
click at [816, 294] on input "file" at bounding box center [1198, 309] width 1166 height 115
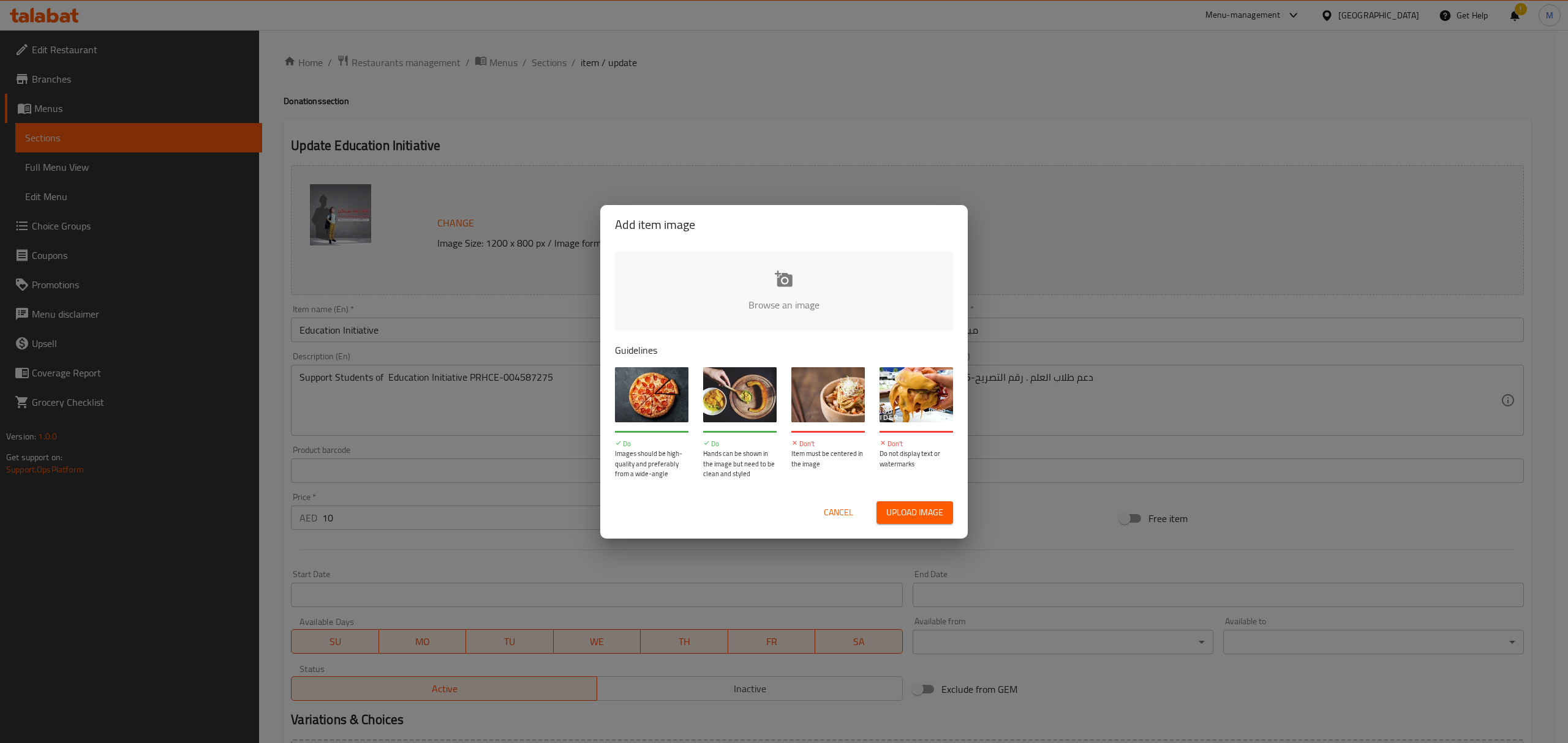
type input "C:\fakepath\7dbb563c-bd01-4ab7-b71e-ca9ae1308307 (2).jpeg"
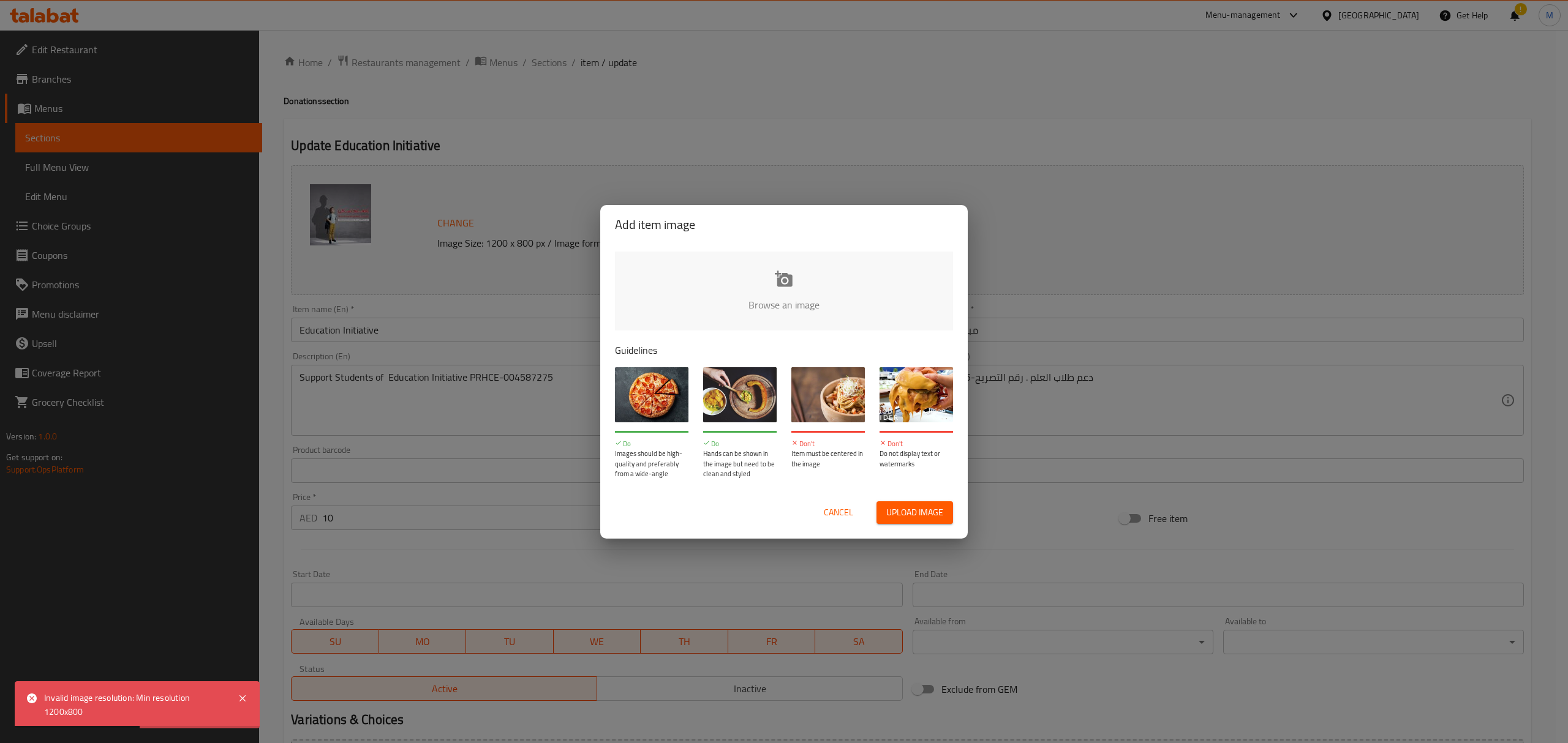
click at [768, 277] on input "file" at bounding box center [1198, 309] width 1166 height 115
click at [831, 512] on span "Cancel" at bounding box center [838, 513] width 29 height 15
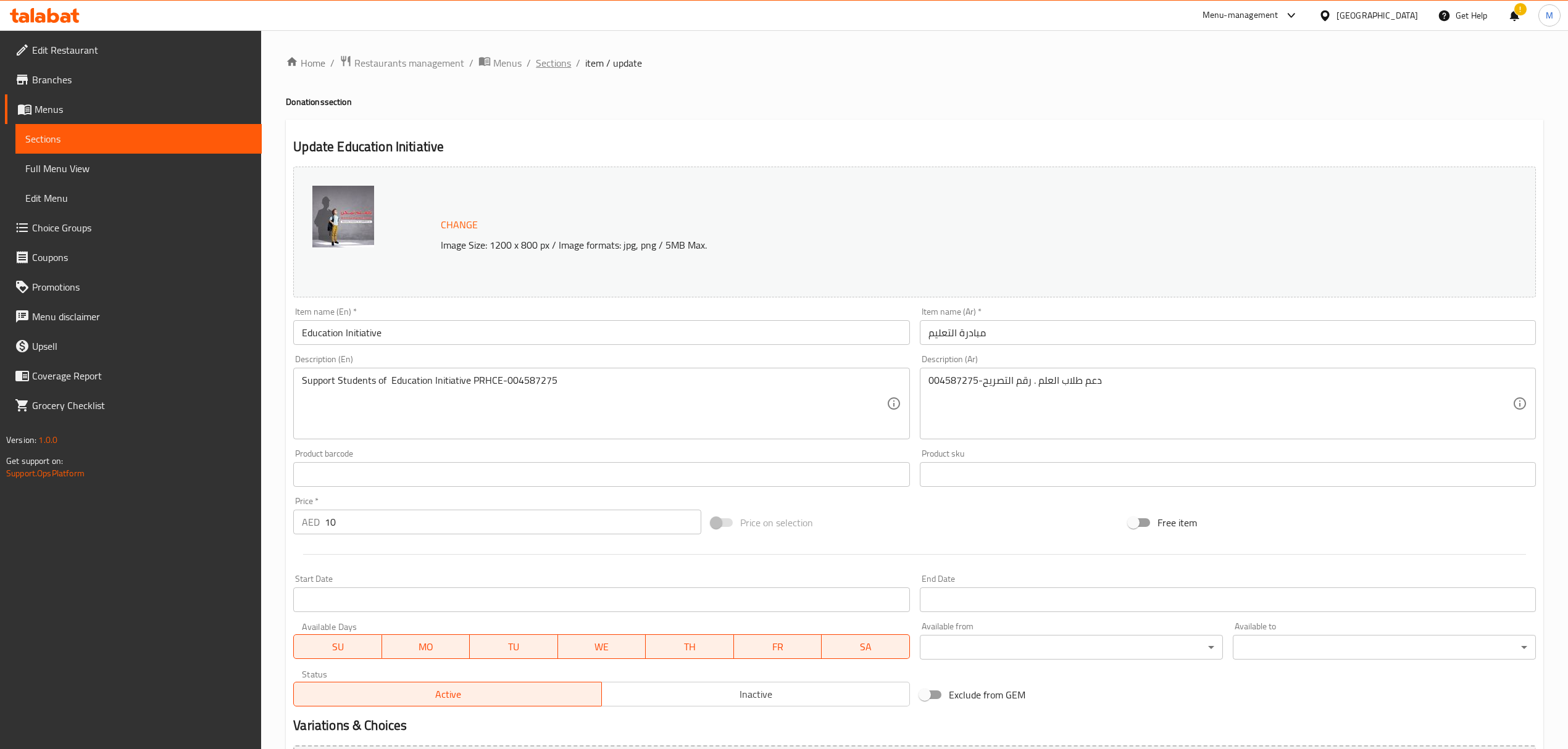
click at [554, 65] on span "Sections" at bounding box center [553, 63] width 35 height 15
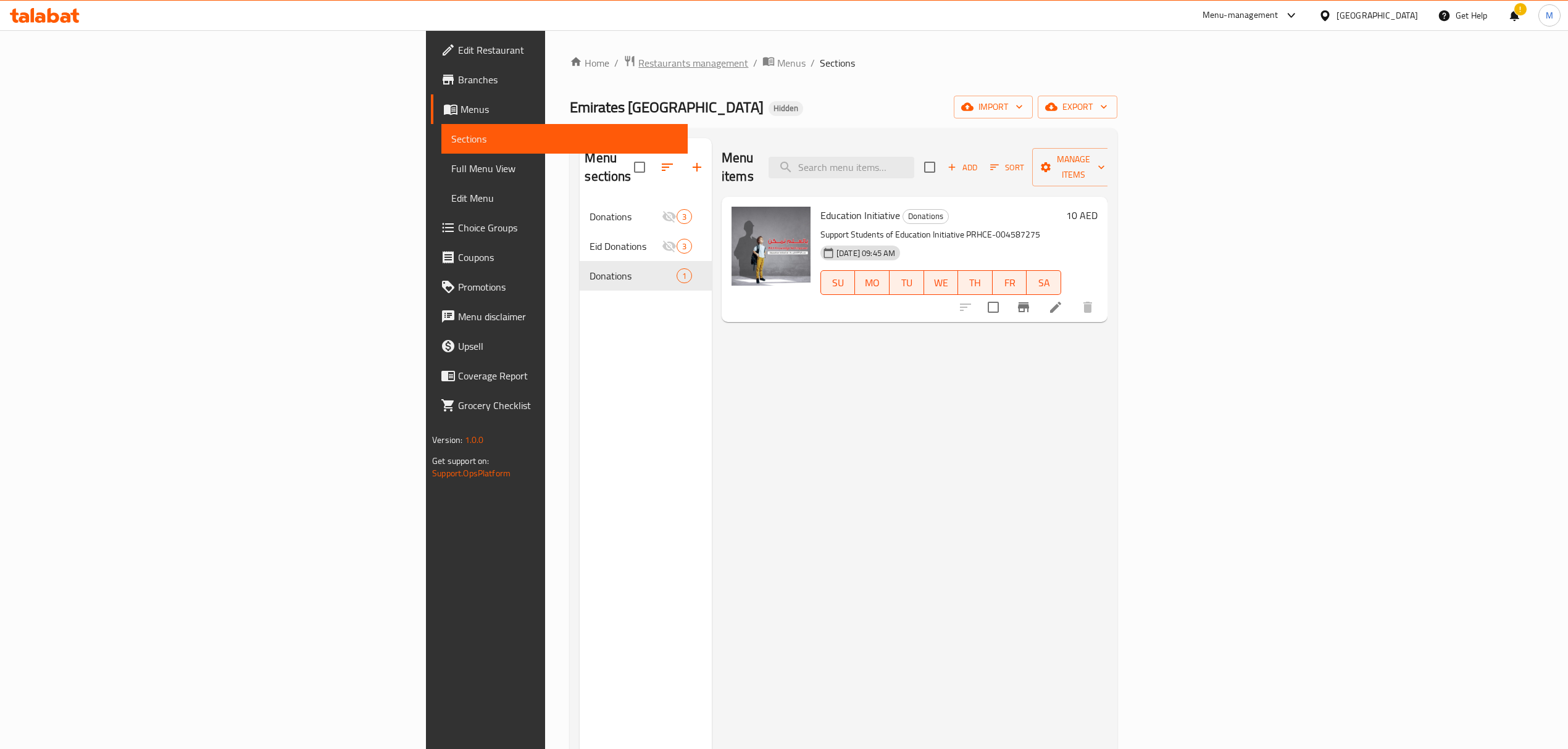
click at [638, 65] on span "Restaurants management" at bounding box center [693, 63] width 110 height 15
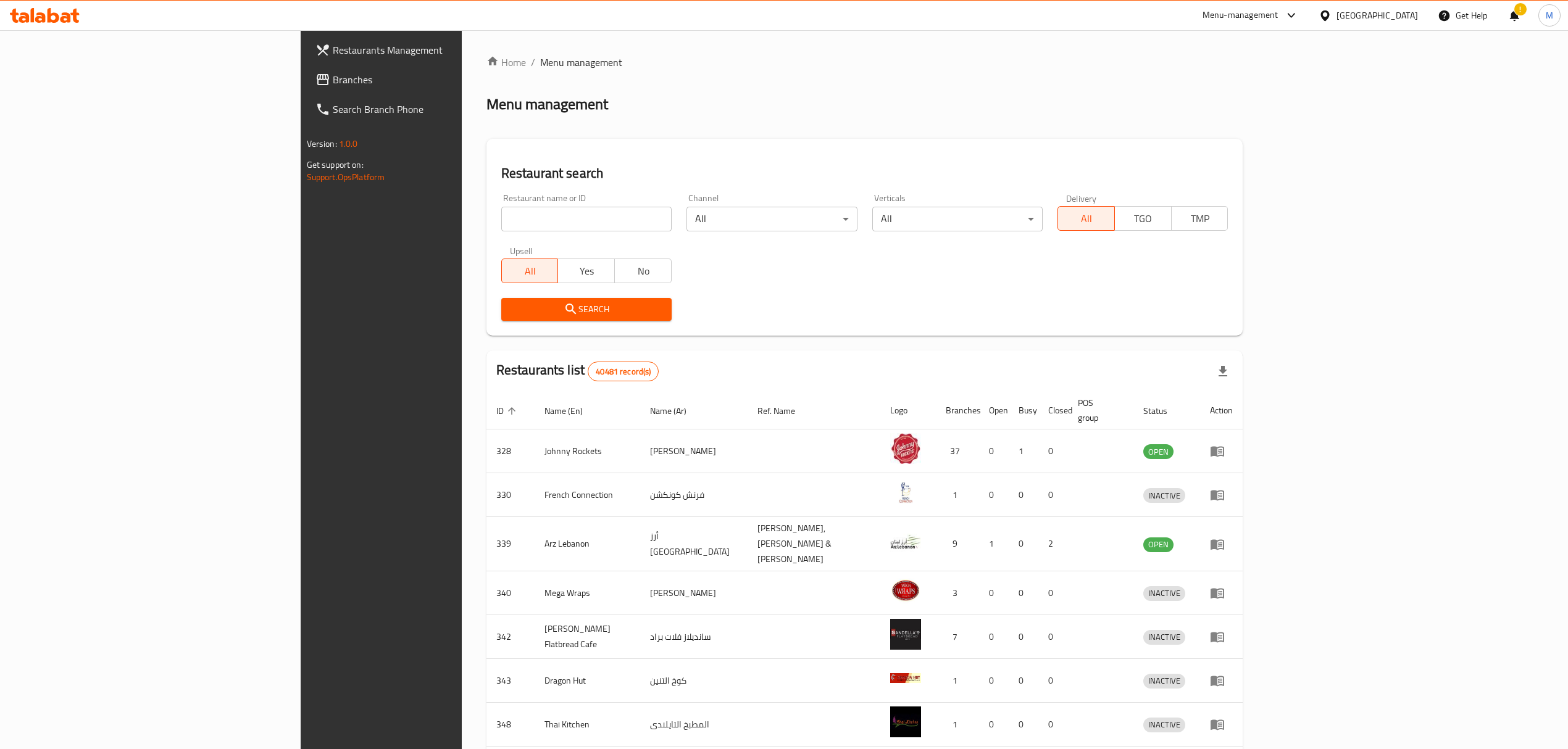
click at [571, 231] on input "search" at bounding box center [587, 219] width 171 height 25
click button "Search" at bounding box center [587, 309] width 171 height 23
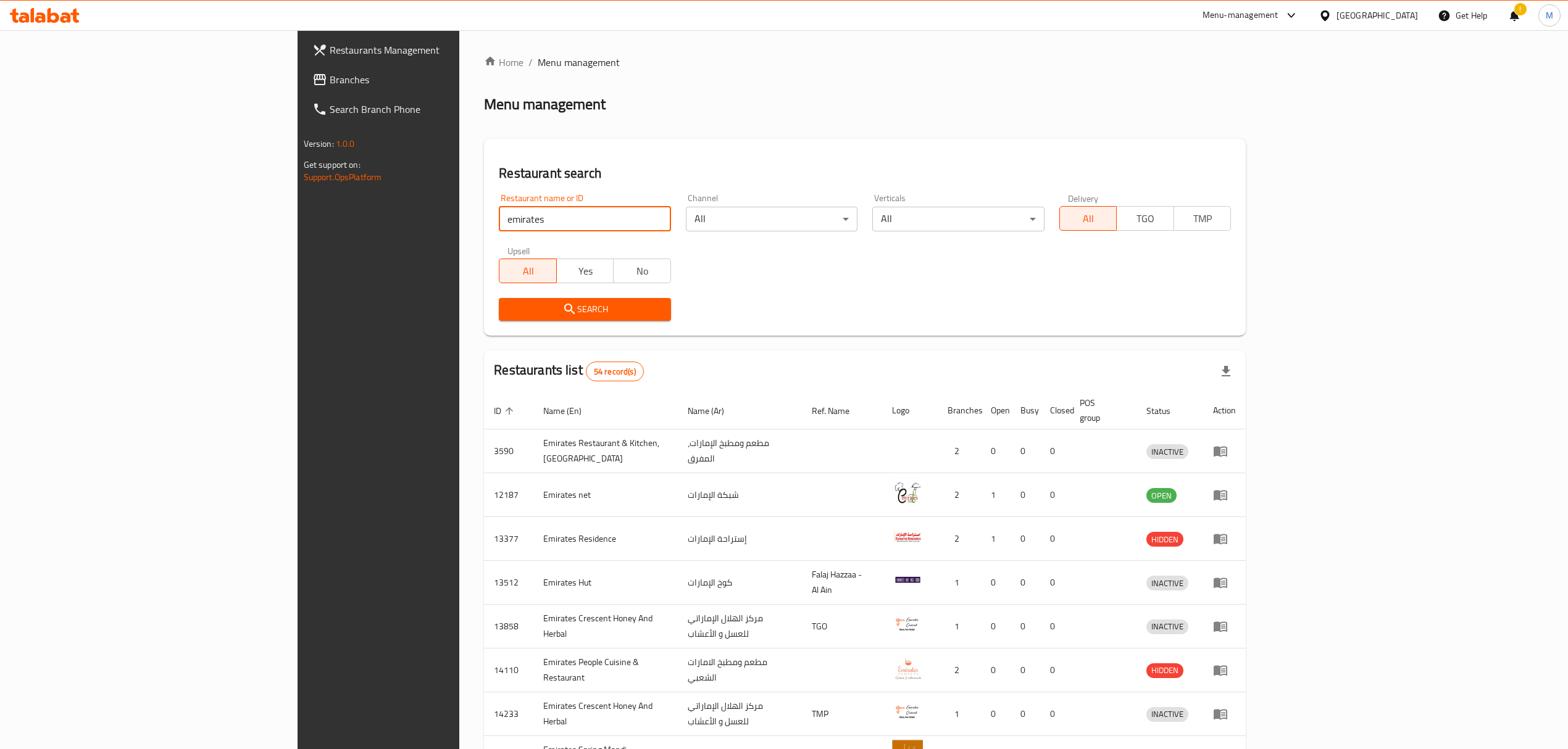
type input "emirates red"
click at [509, 314] on span "Search" at bounding box center [585, 310] width 152 height 15
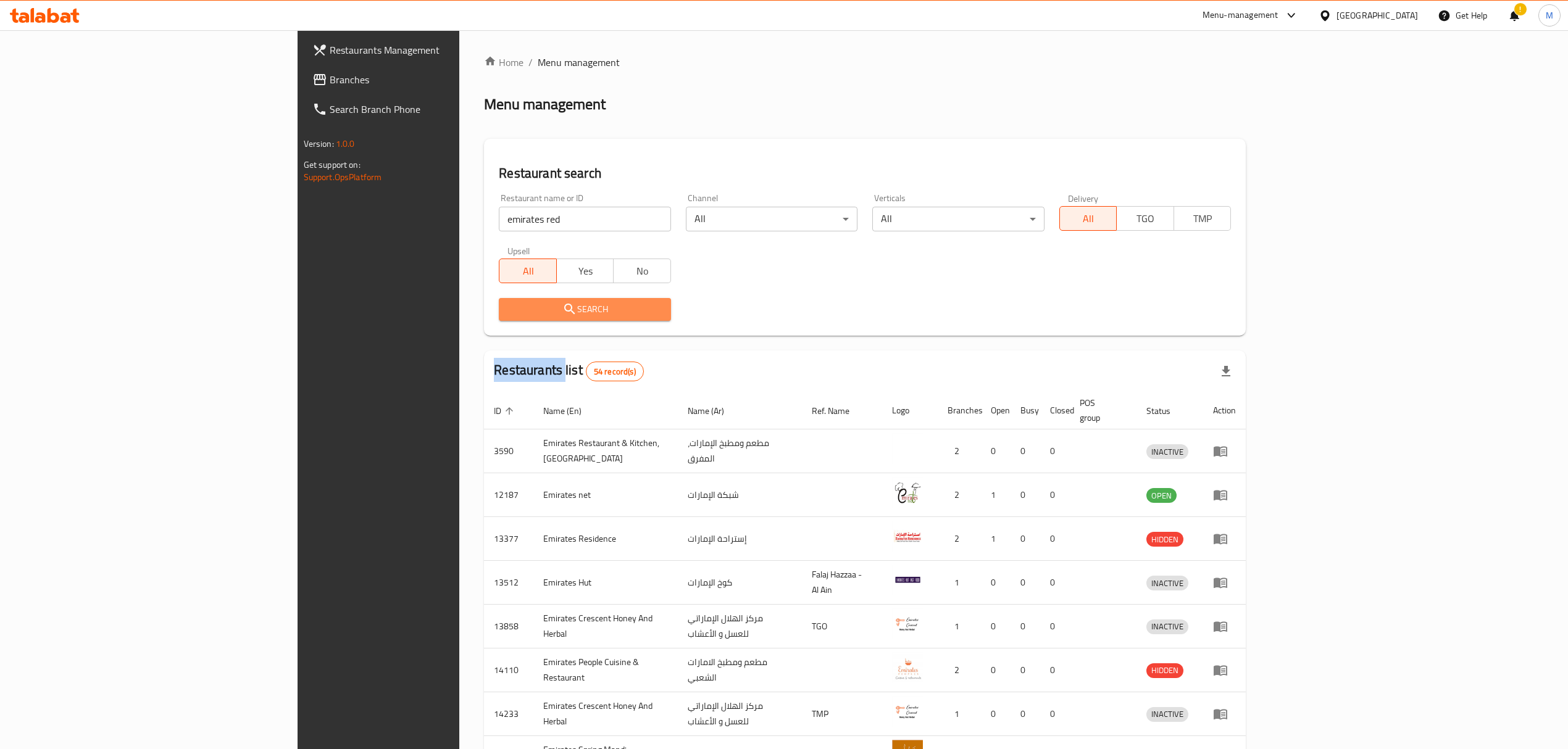
click at [460, 314] on div at bounding box center [784, 374] width 1568 height 749
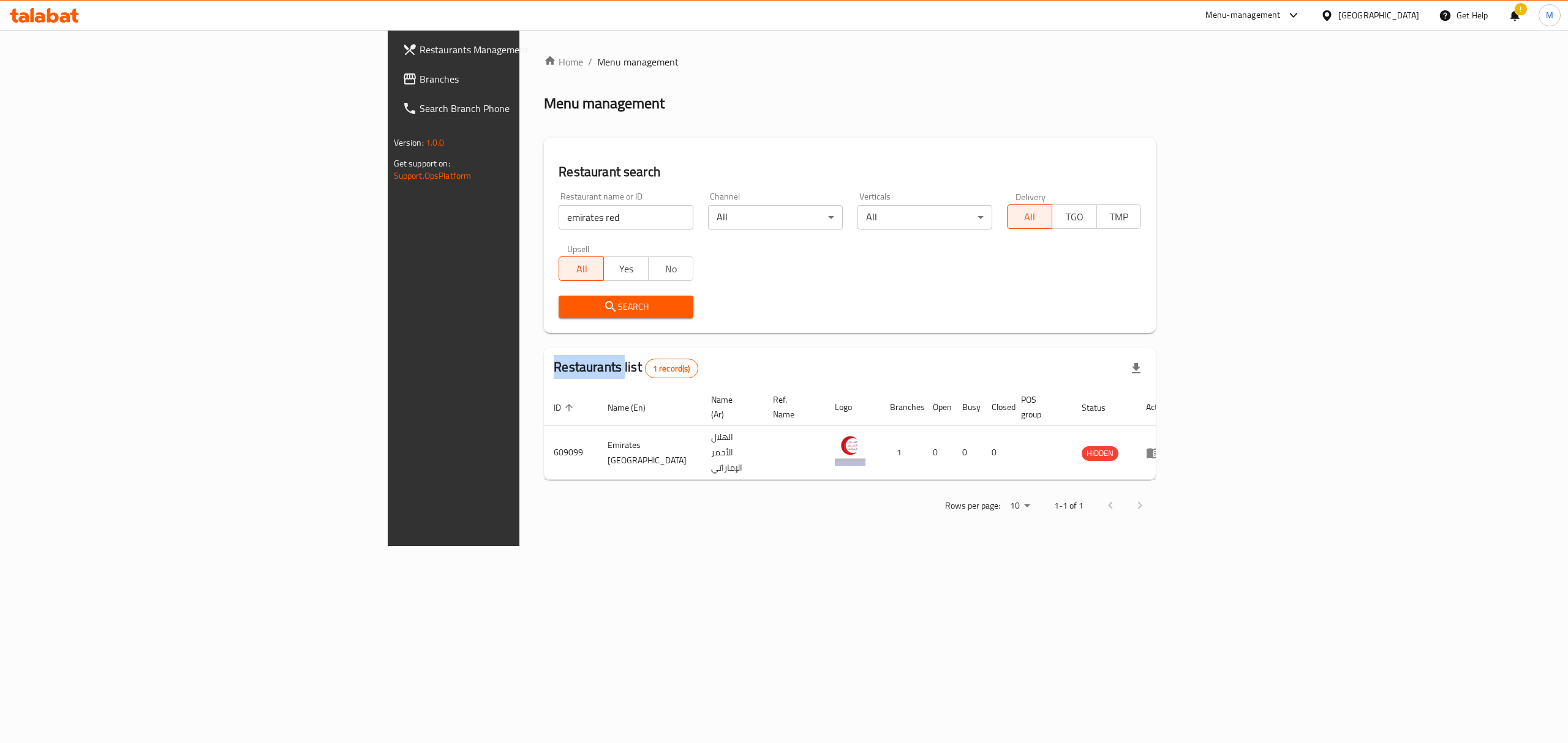
click at [419, 55] on span "Restaurants Management" at bounding box center [530, 50] width 221 height 15
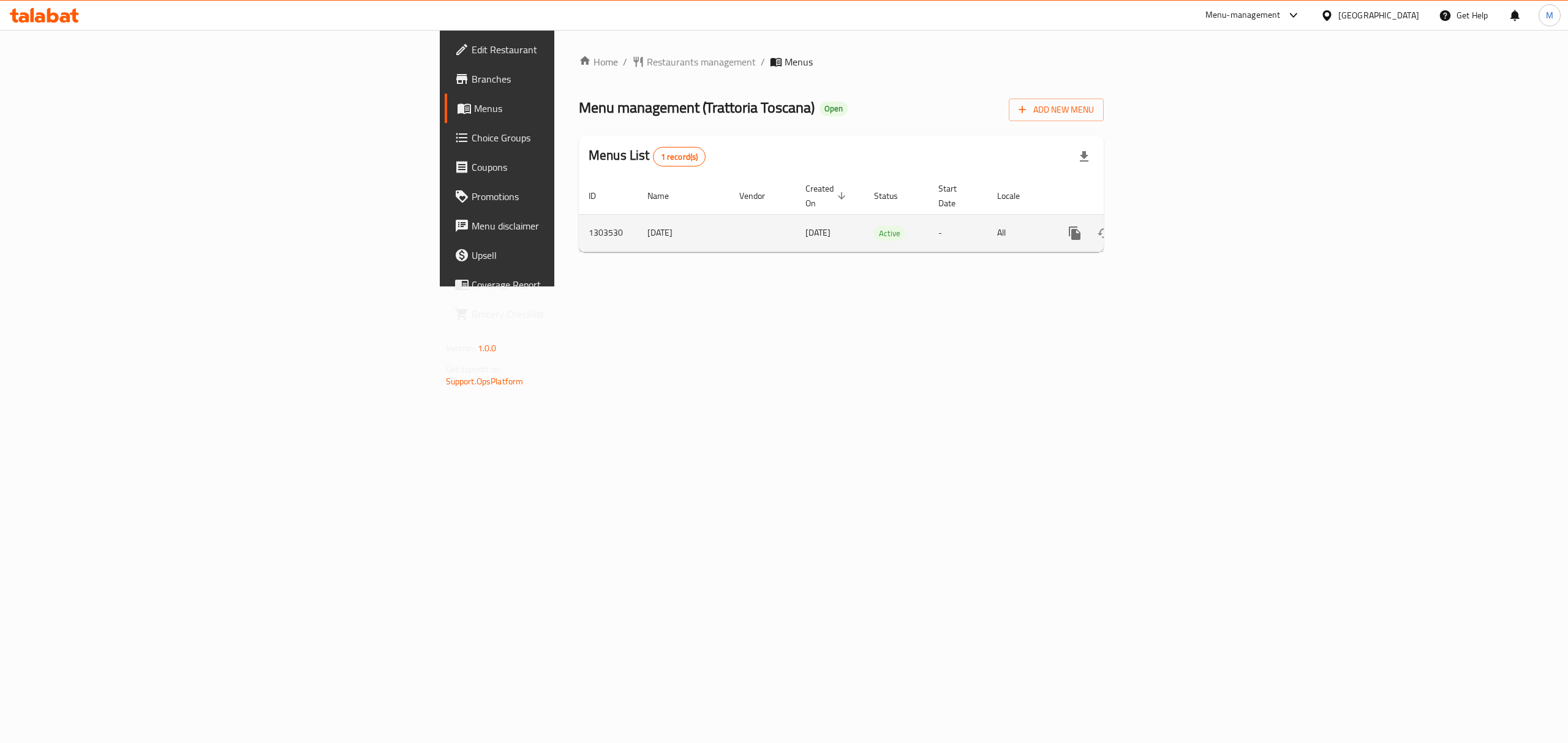
click at [1178, 221] on link "enhanced table" at bounding box center [1163, 232] width 29 height 29
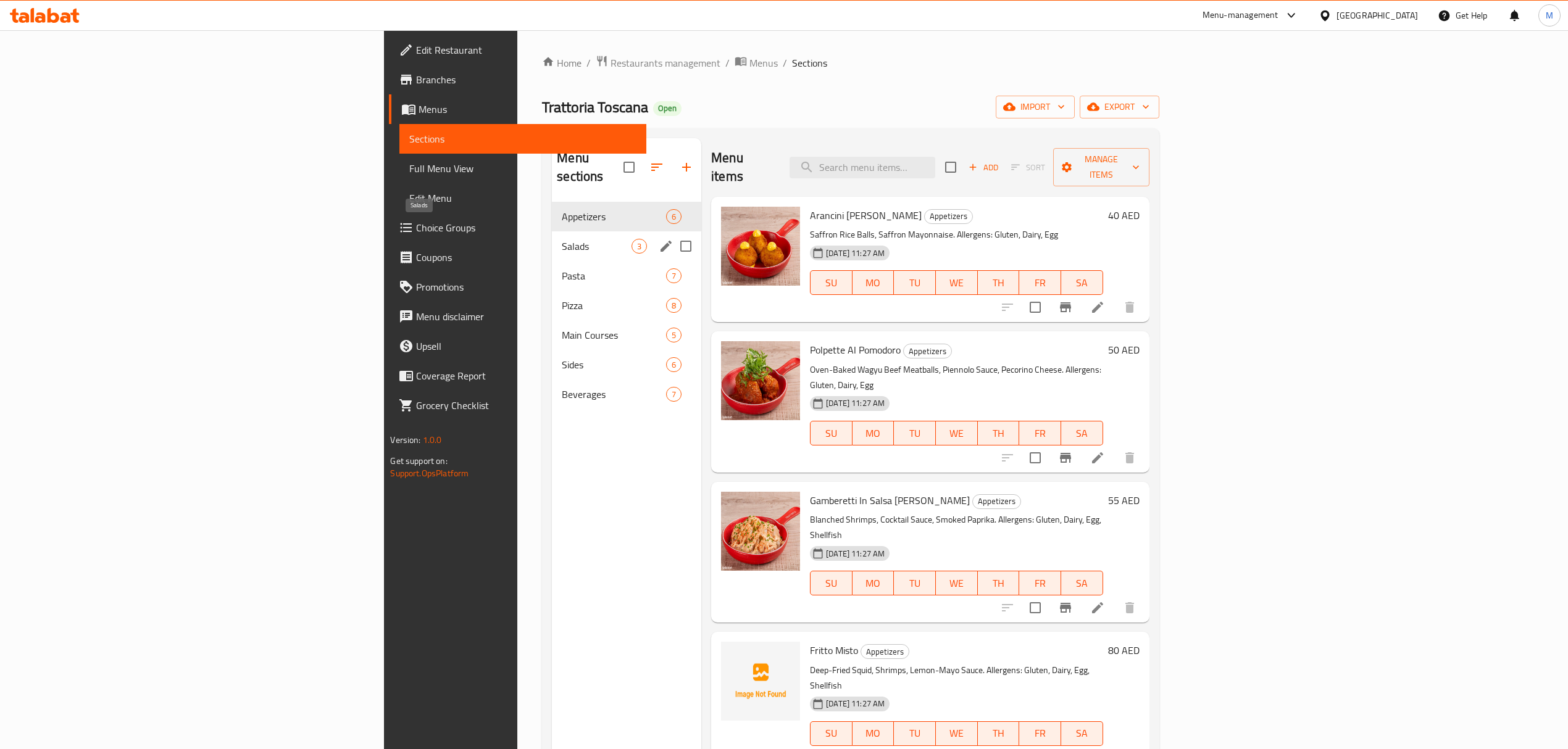
click at [561, 239] on span "Salads" at bounding box center [596, 246] width 69 height 15
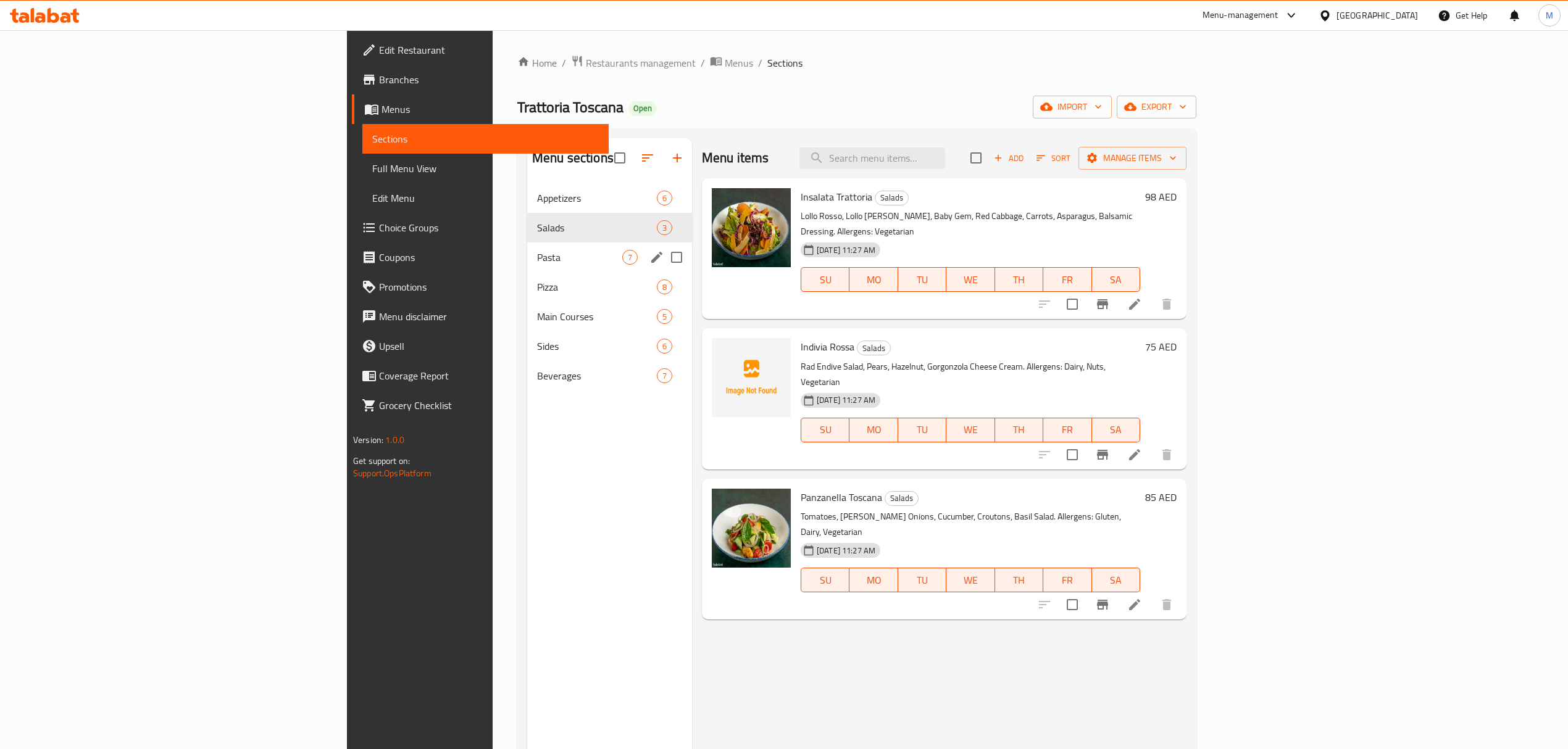
click at [527, 267] on div "Pasta 7" at bounding box center [609, 257] width 165 height 29
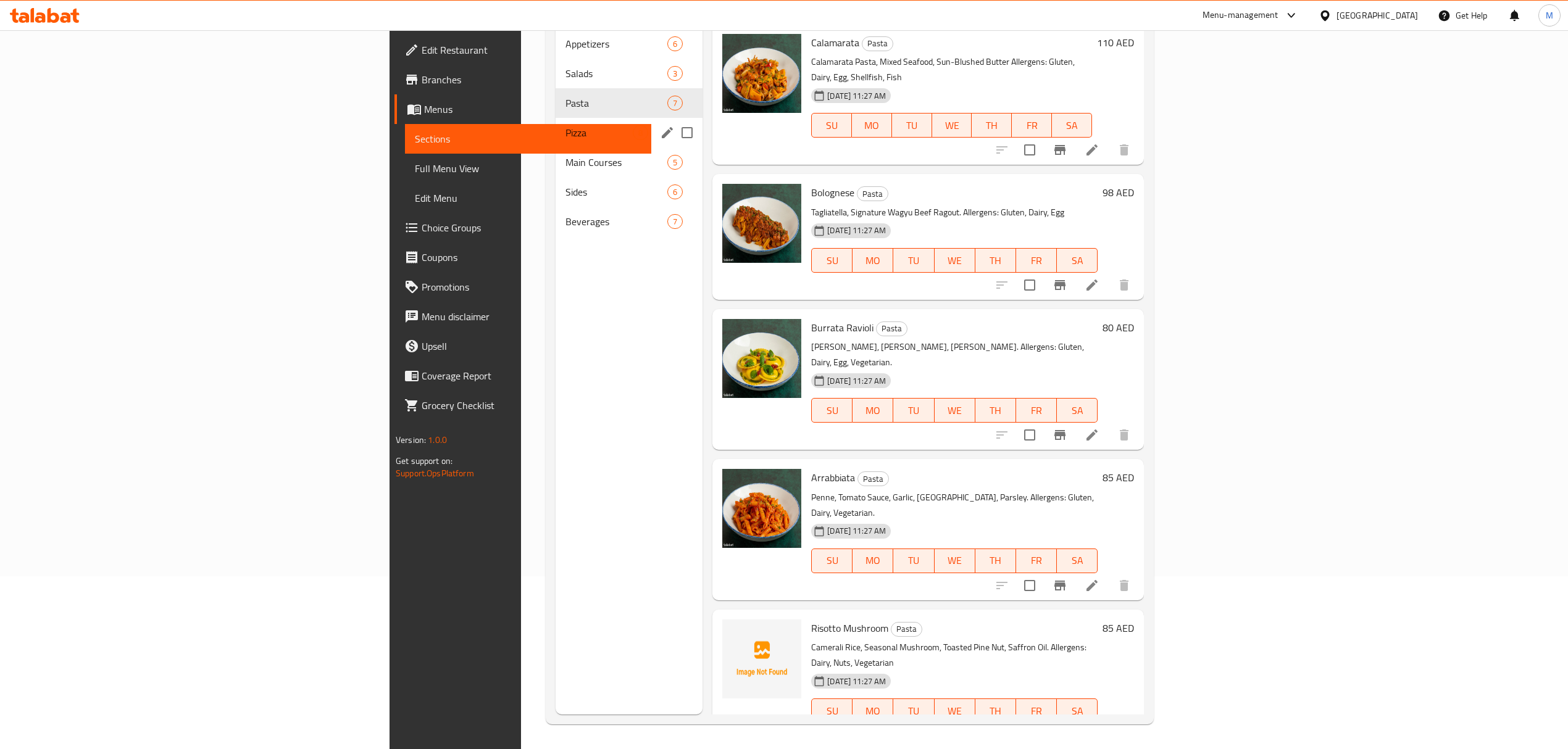
click at [556, 124] on div "Pizza 8" at bounding box center [629, 132] width 147 height 29
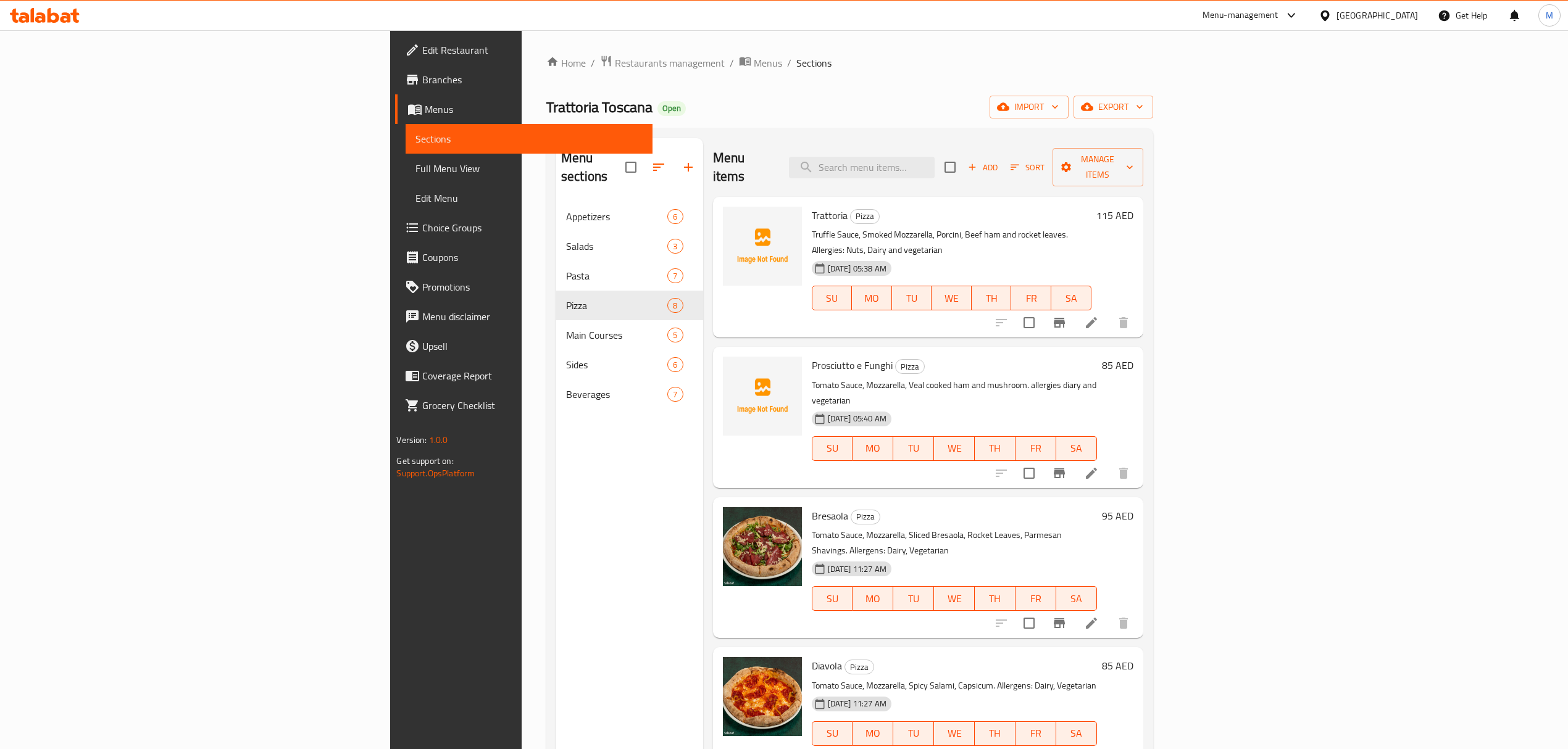
click at [713, 150] on div "Menu items Add Sort Manage items" at bounding box center [928, 167] width 430 height 59
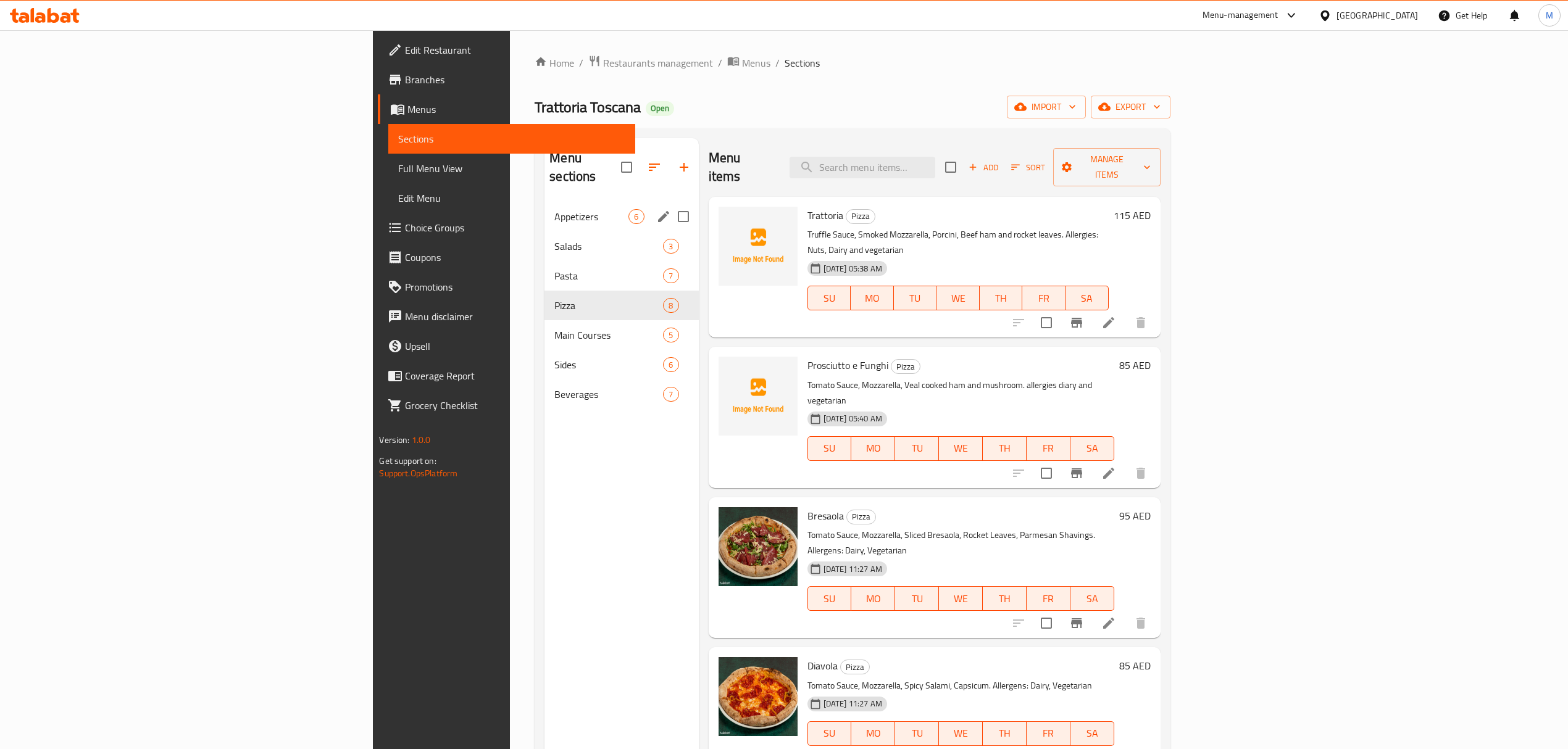
click at [554, 209] on span "Appetizers" at bounding box center [591, 217] width 74 height 15
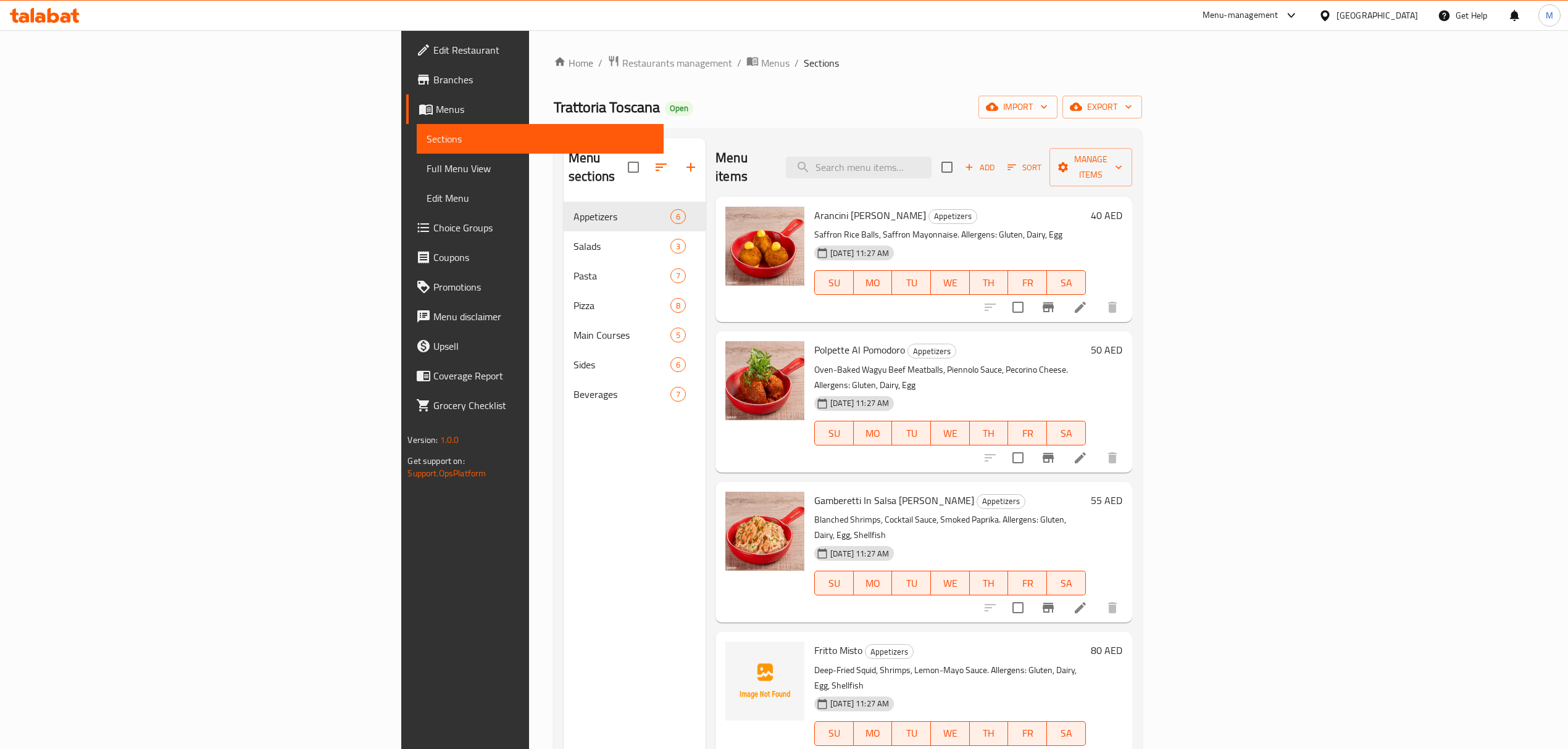
scroll to position [90, 0]
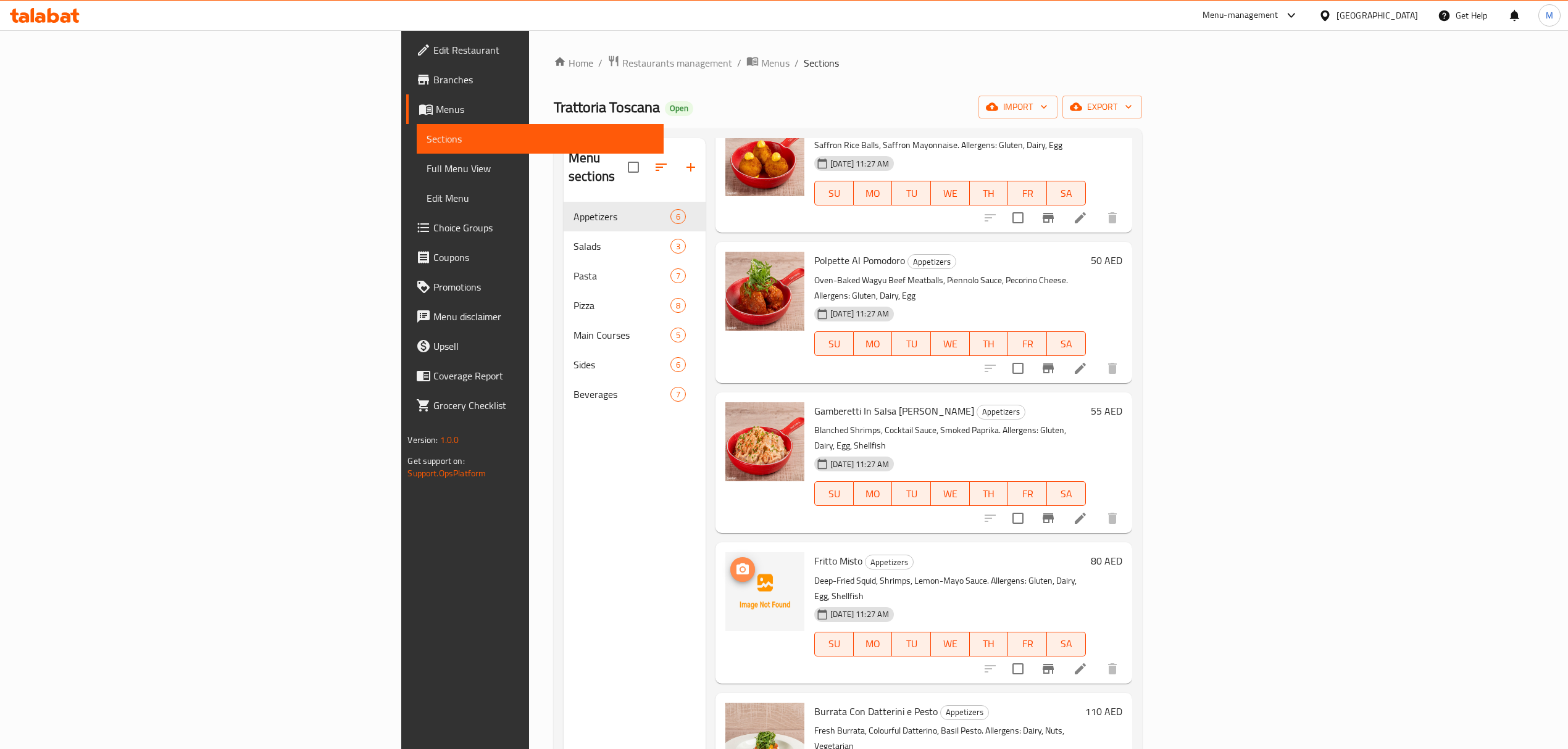
click at [736, 563] on icon "upload picture" at bounding box center [742, 568] width 13 height 11
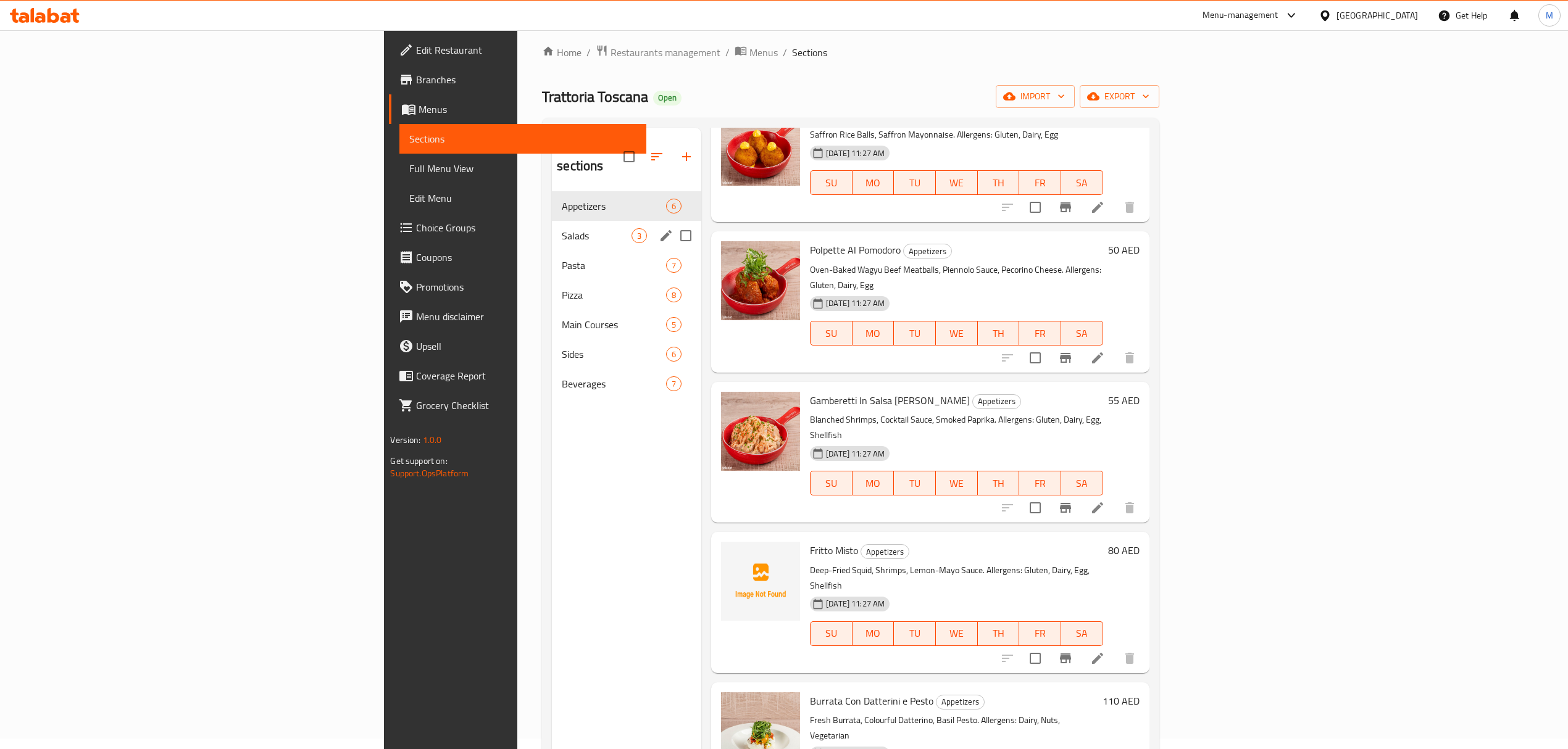
scroll to position [0, 0]
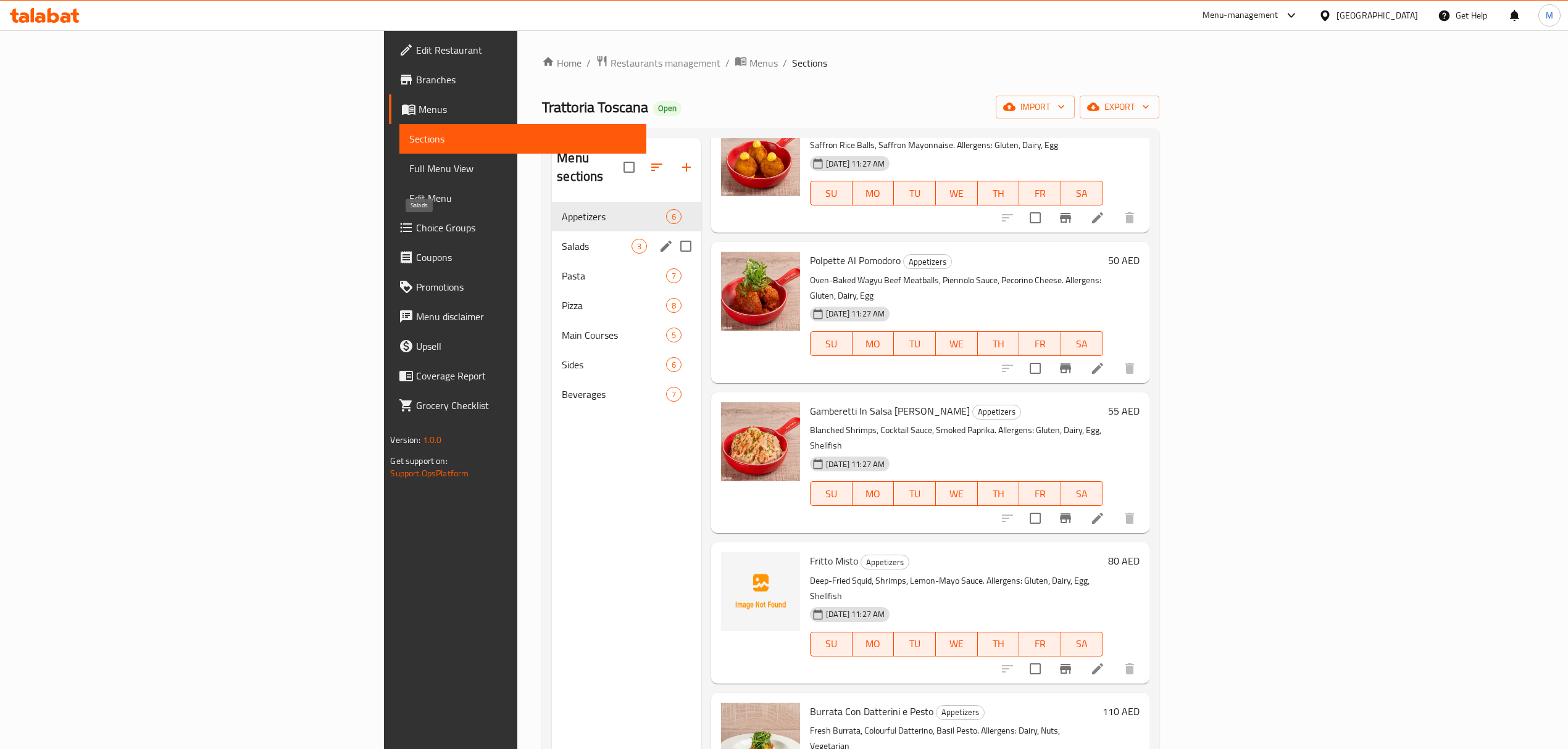
click at [561, 239] on span "Salads" at bounding box center [596, 246] width 69 height 15
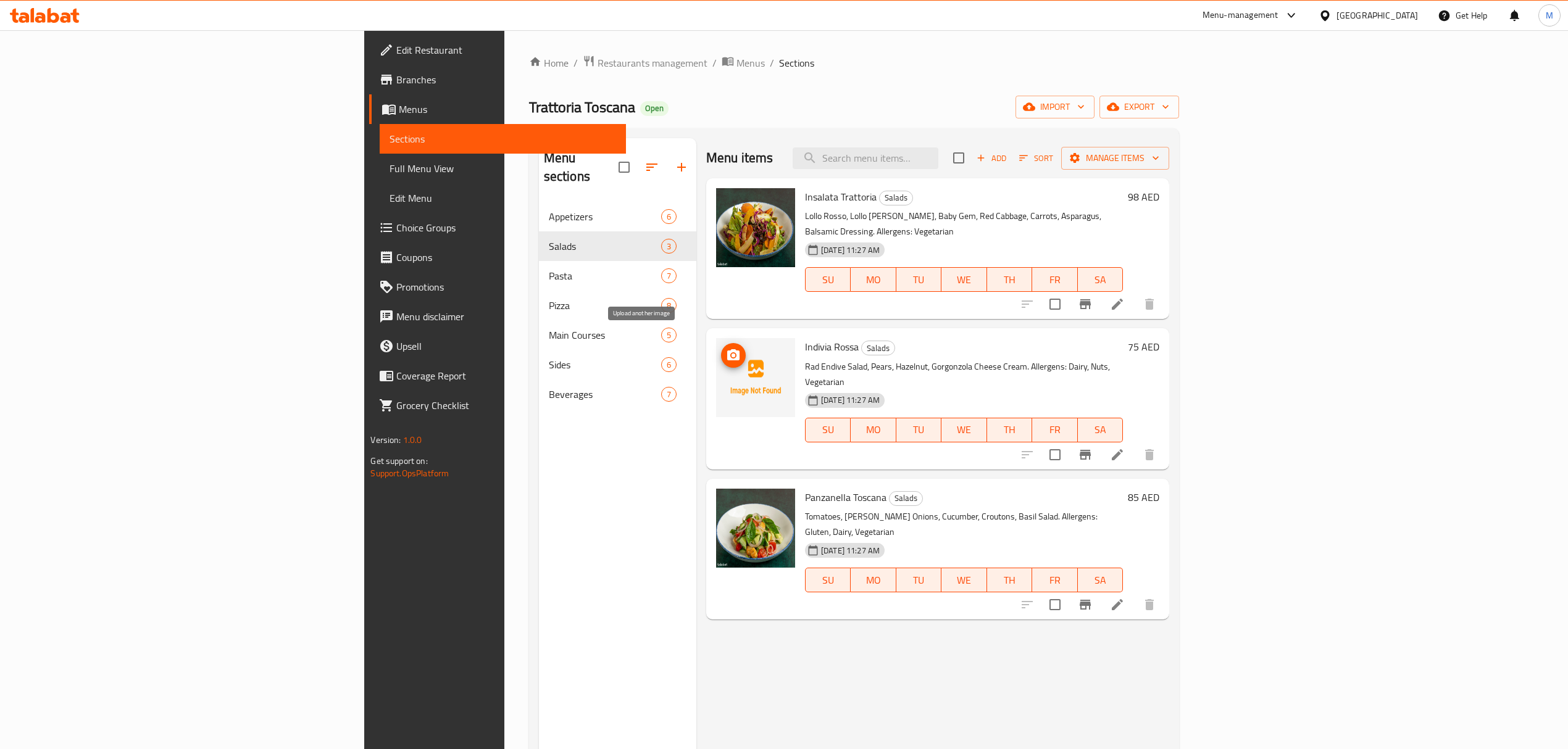
click at [725, 348] on icon "upload picture" at bounding box center [733, 356] width 15 height 15
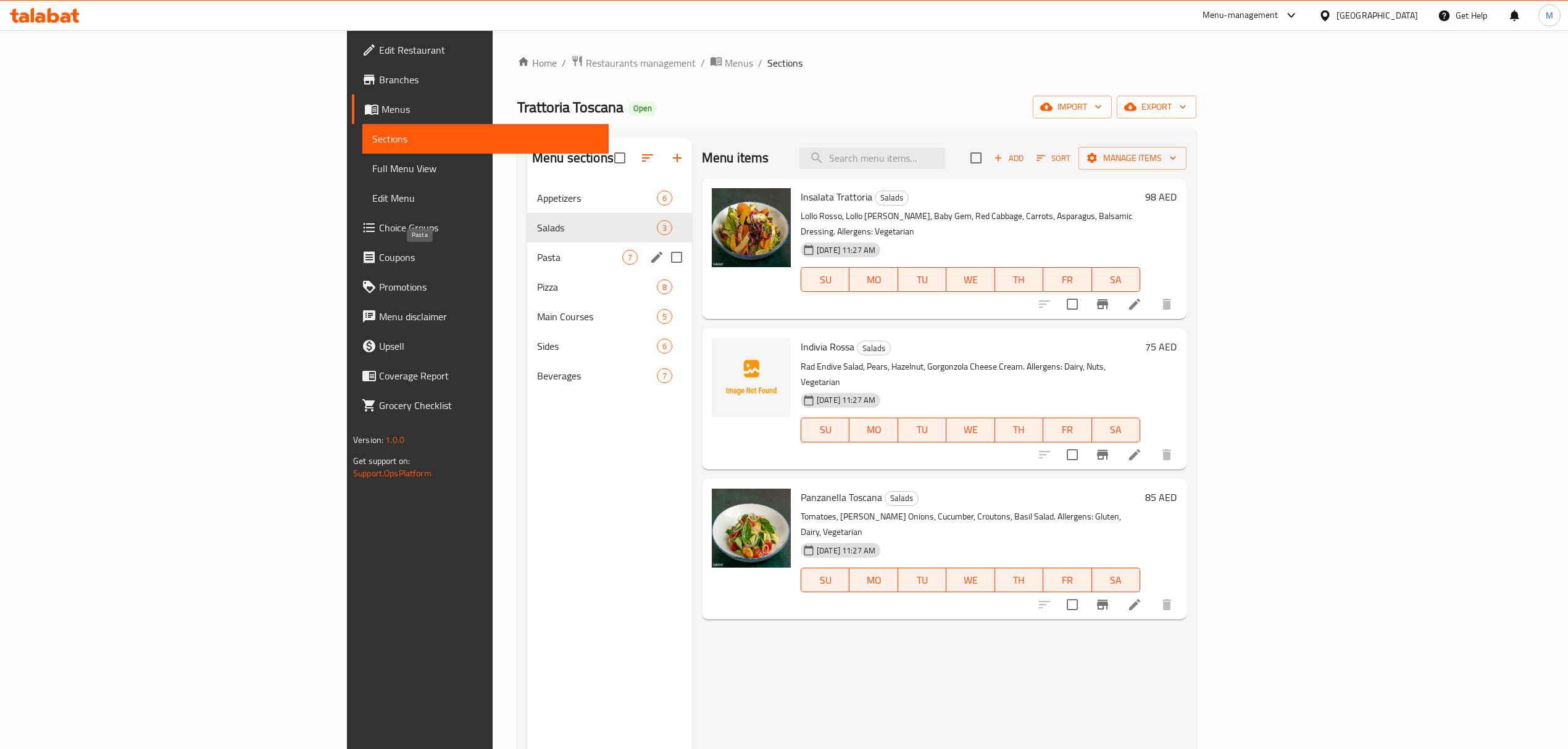
click at [537, 264] on span "Pasta" at bounding box center [580, 258] width 85 height 15
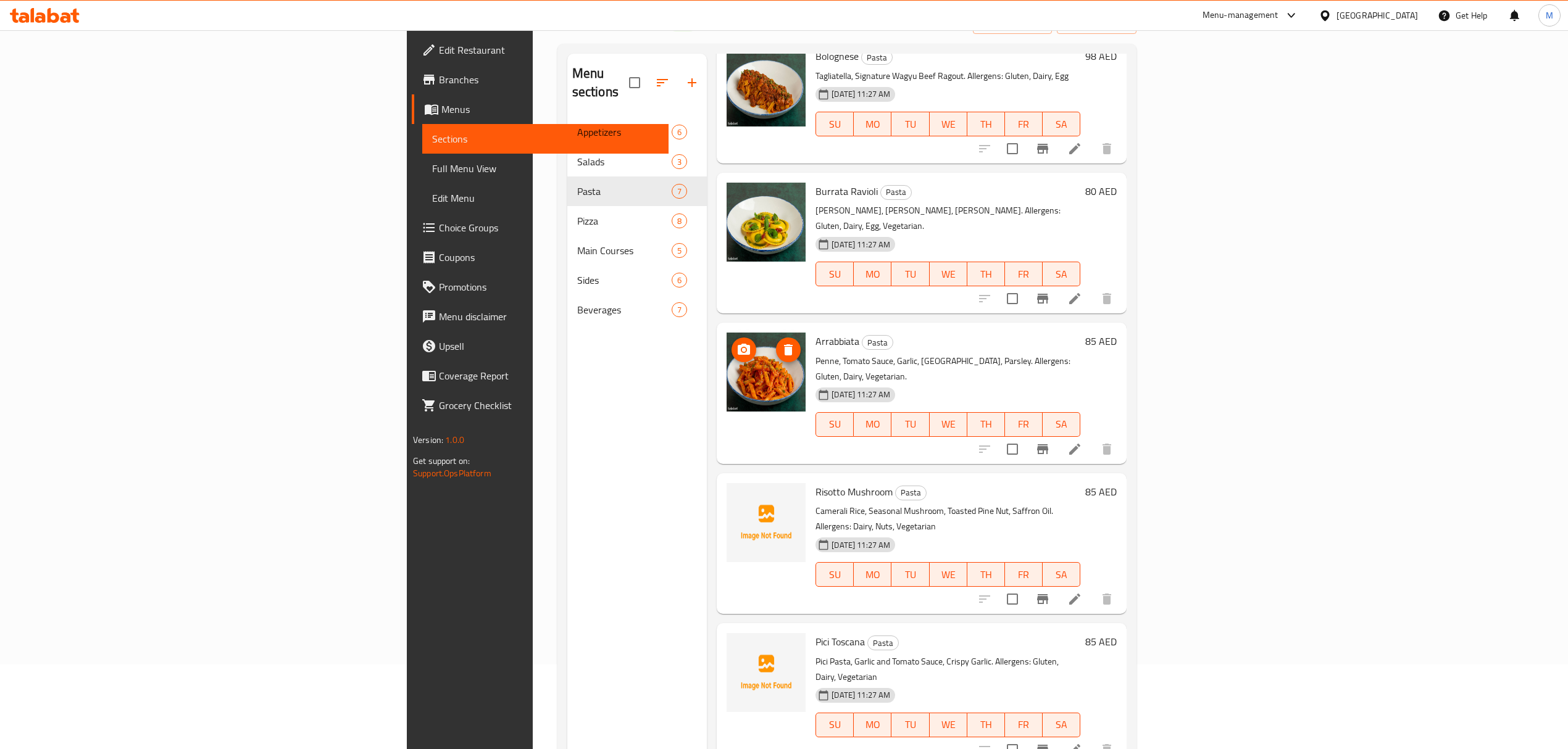
scroll to position [164, 0]
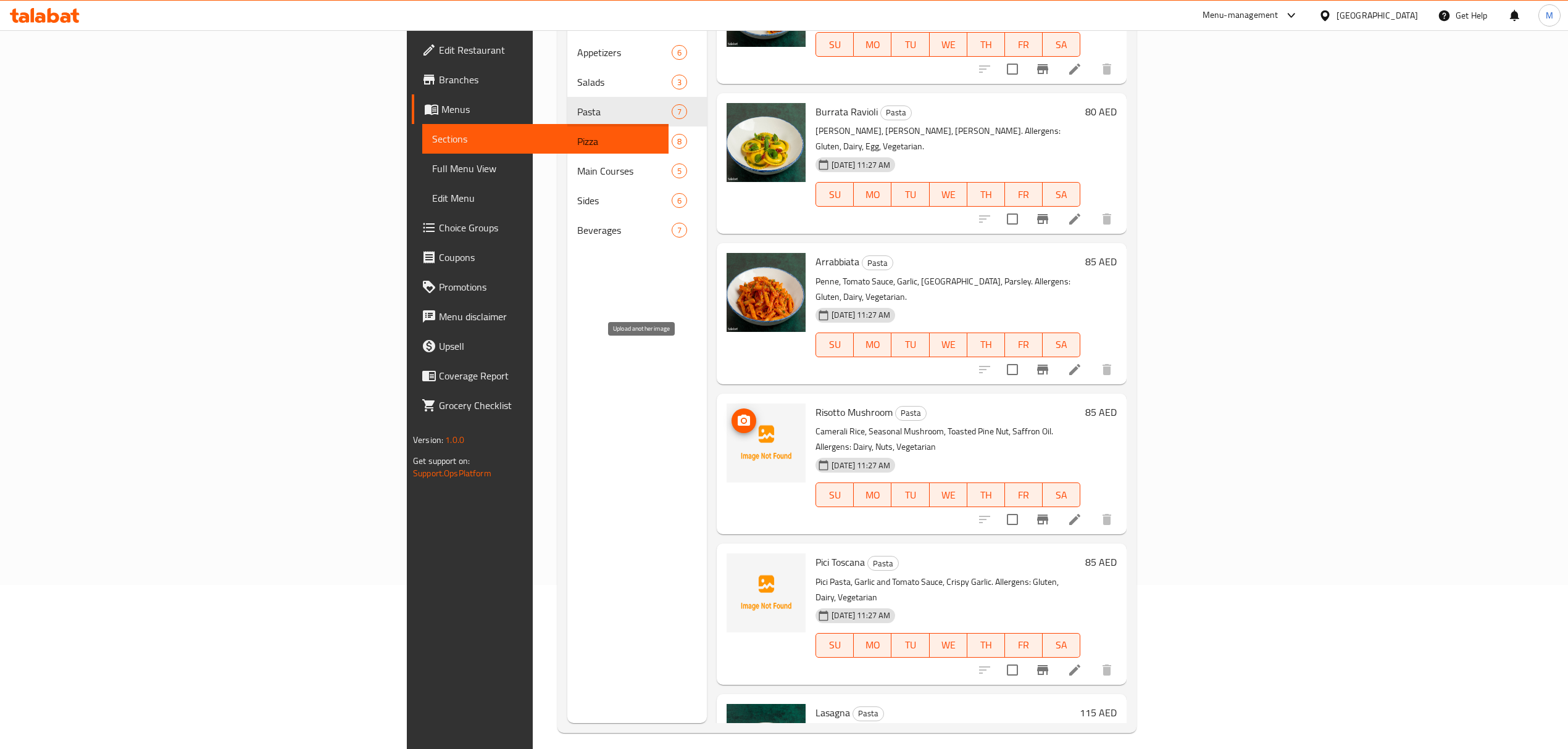
click at [737, 415] on icon "upload picture" at bounding box center [743, 420] width 13 height 11
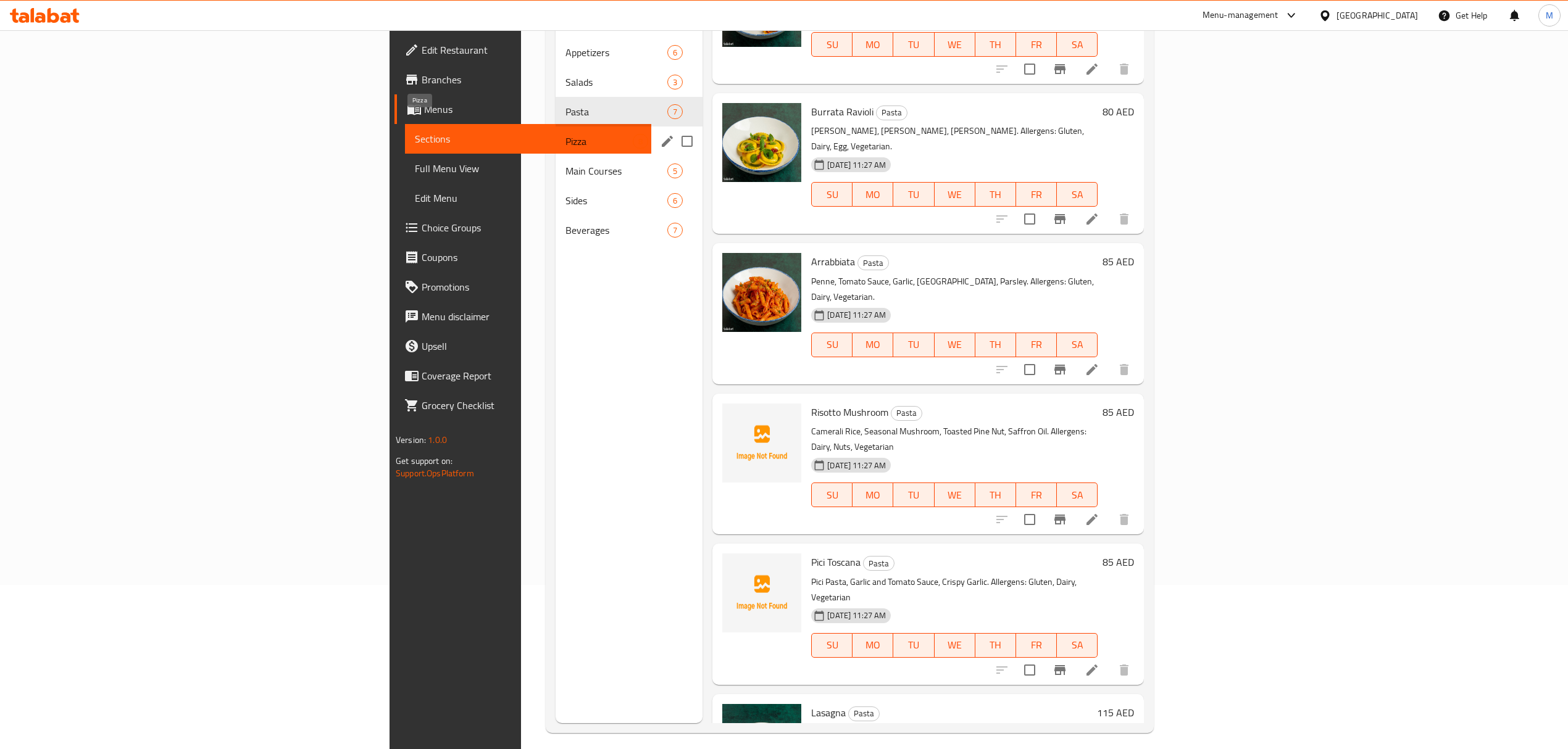
click at [566, 134] on span "Pizza" at bounding box center [599, 141] width 67 height 15
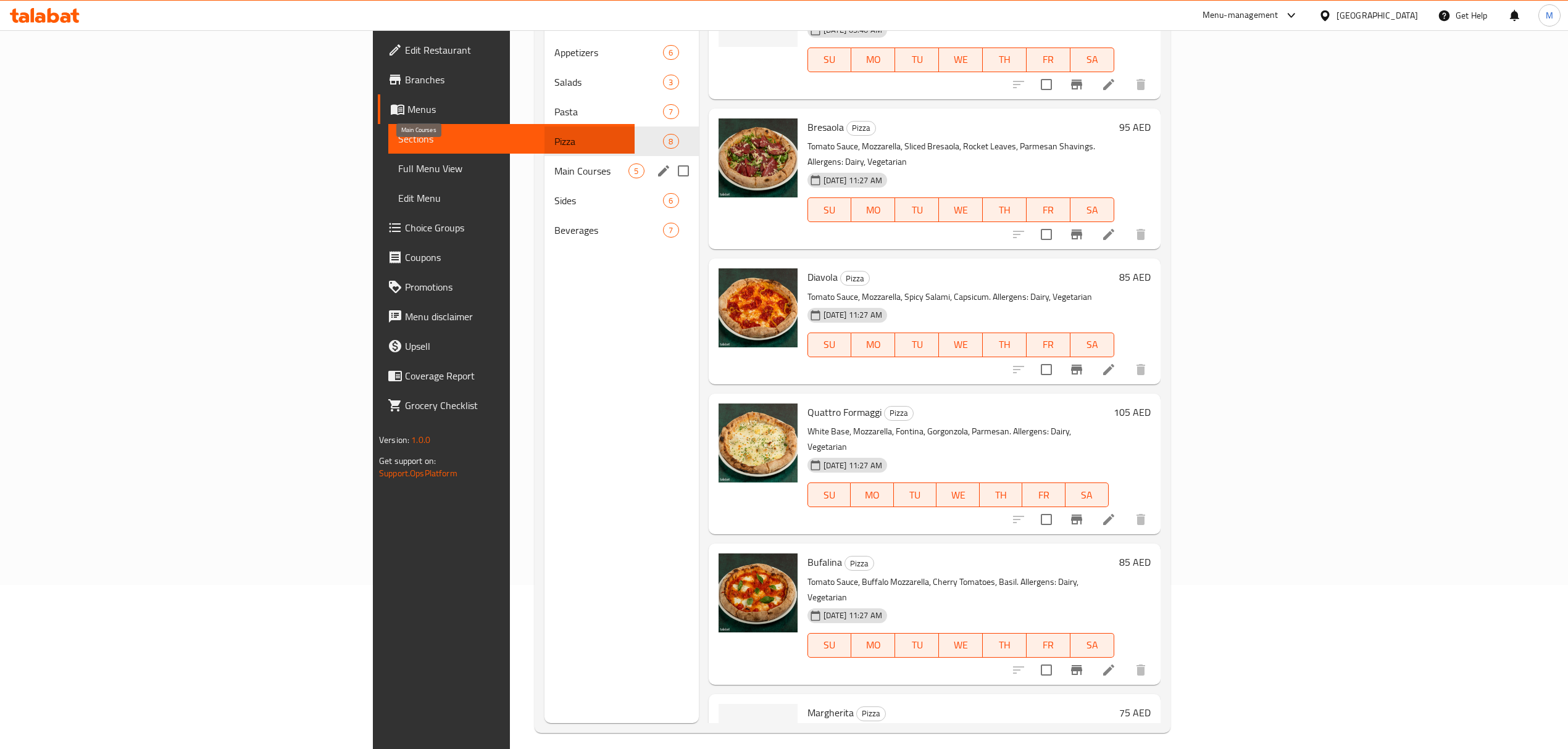
click at [554, 163] on span "Main Courses" at bounding box center [591, 171] width 74 height 15
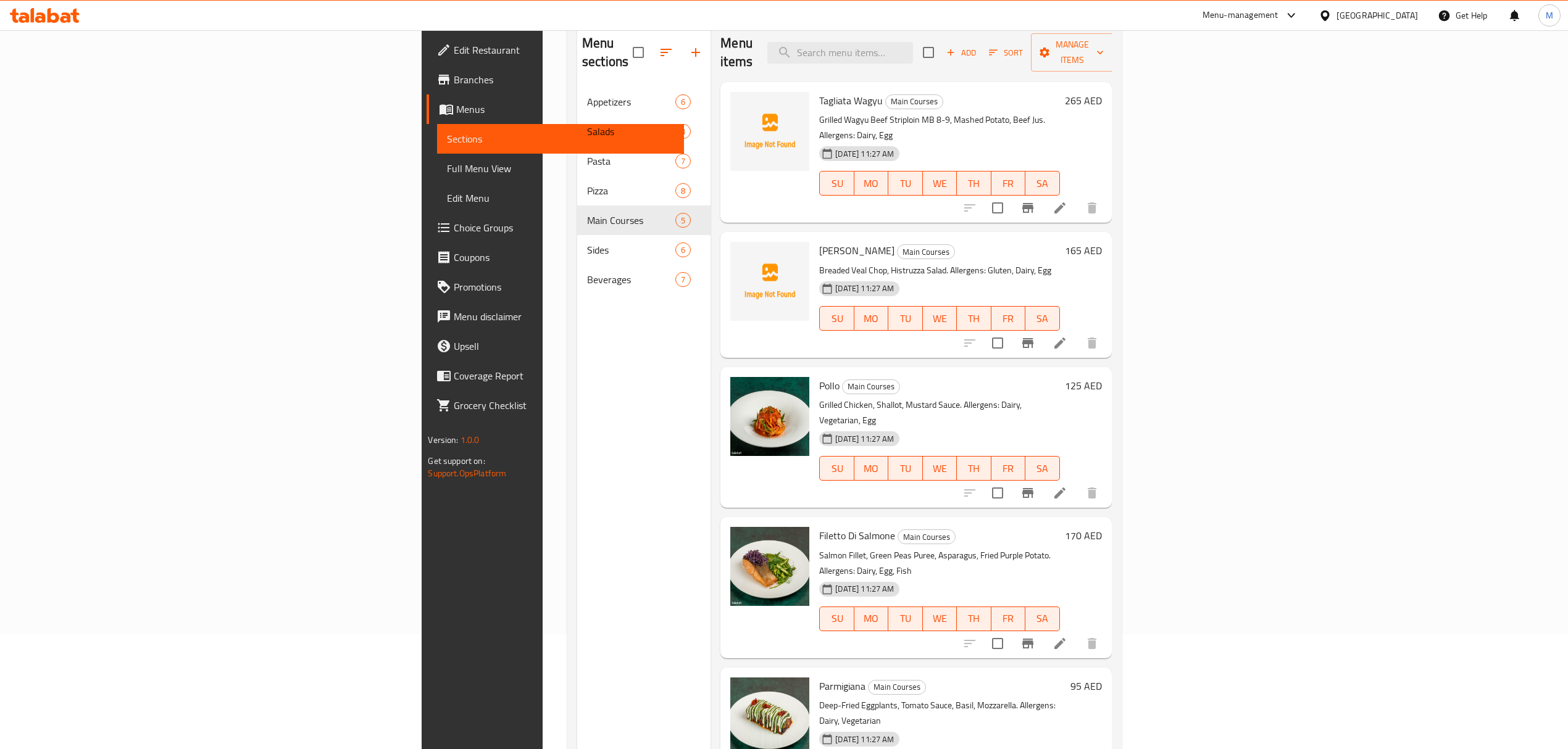
scroll to position [91, 0]
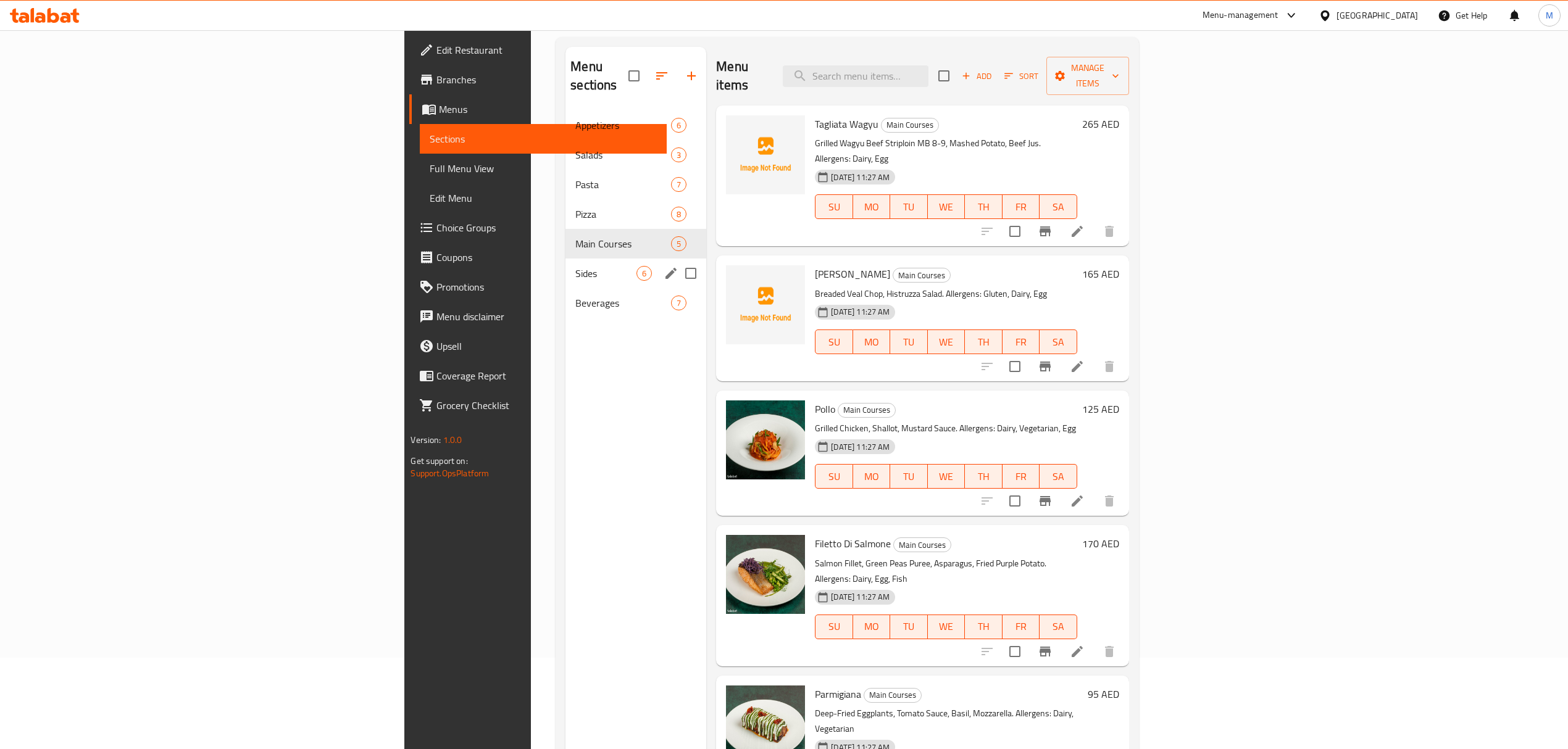
click at [566, 259] on div "Sides 6" at bounding box center [636, 273] width 141 height 29
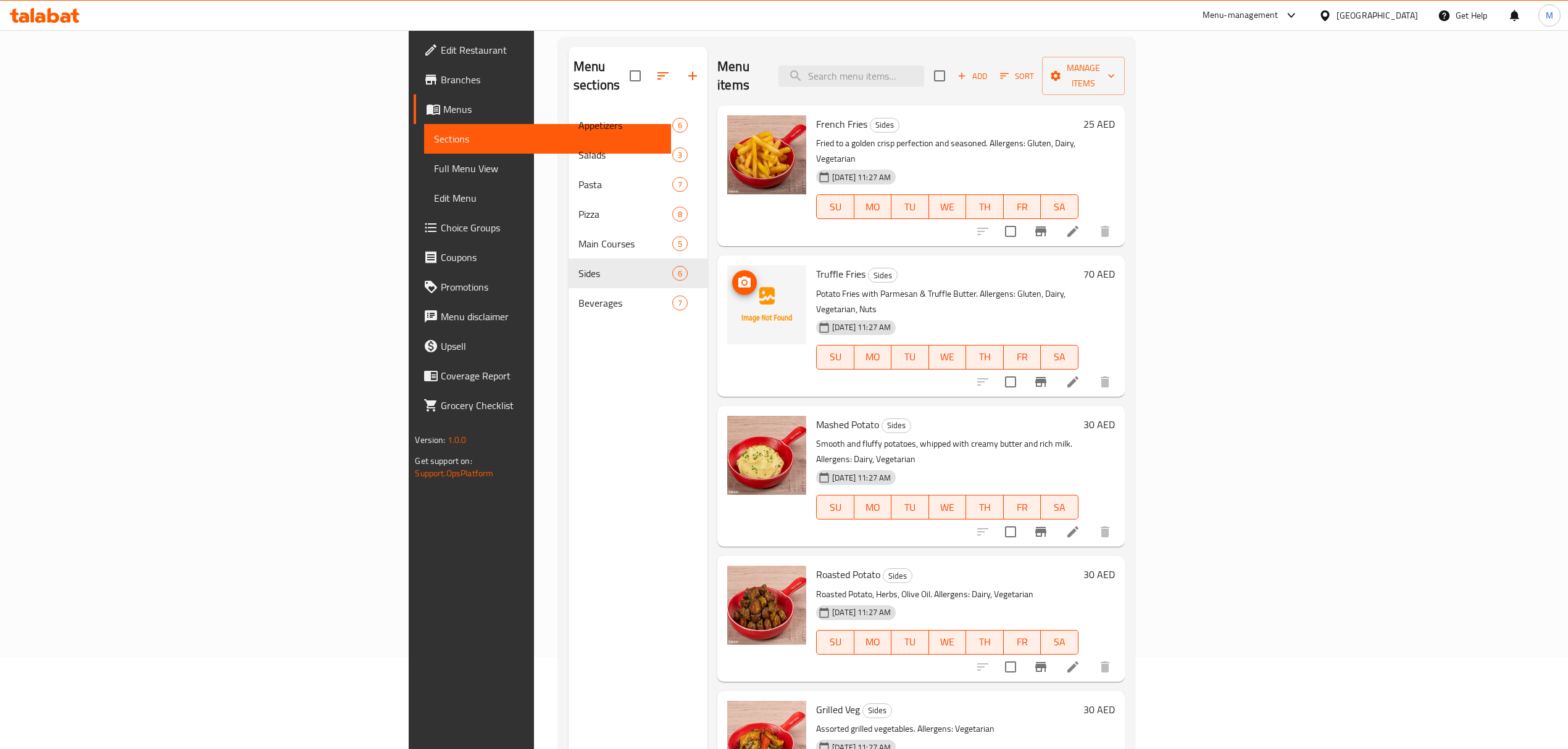
scroll to position [90, 0]
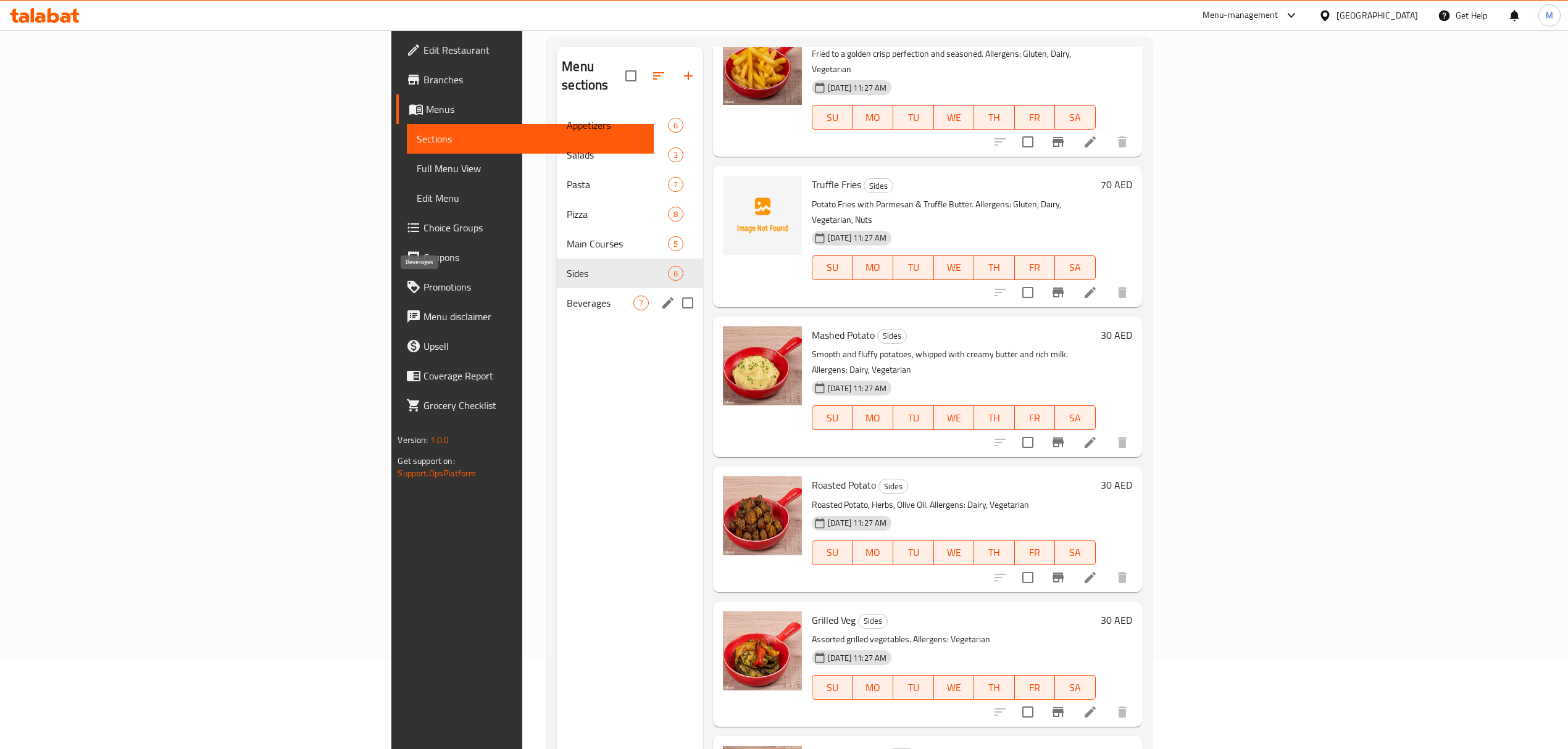
click at [566, 295] on span "Beverages" at bounding box center [600, 303] width 67 height 15
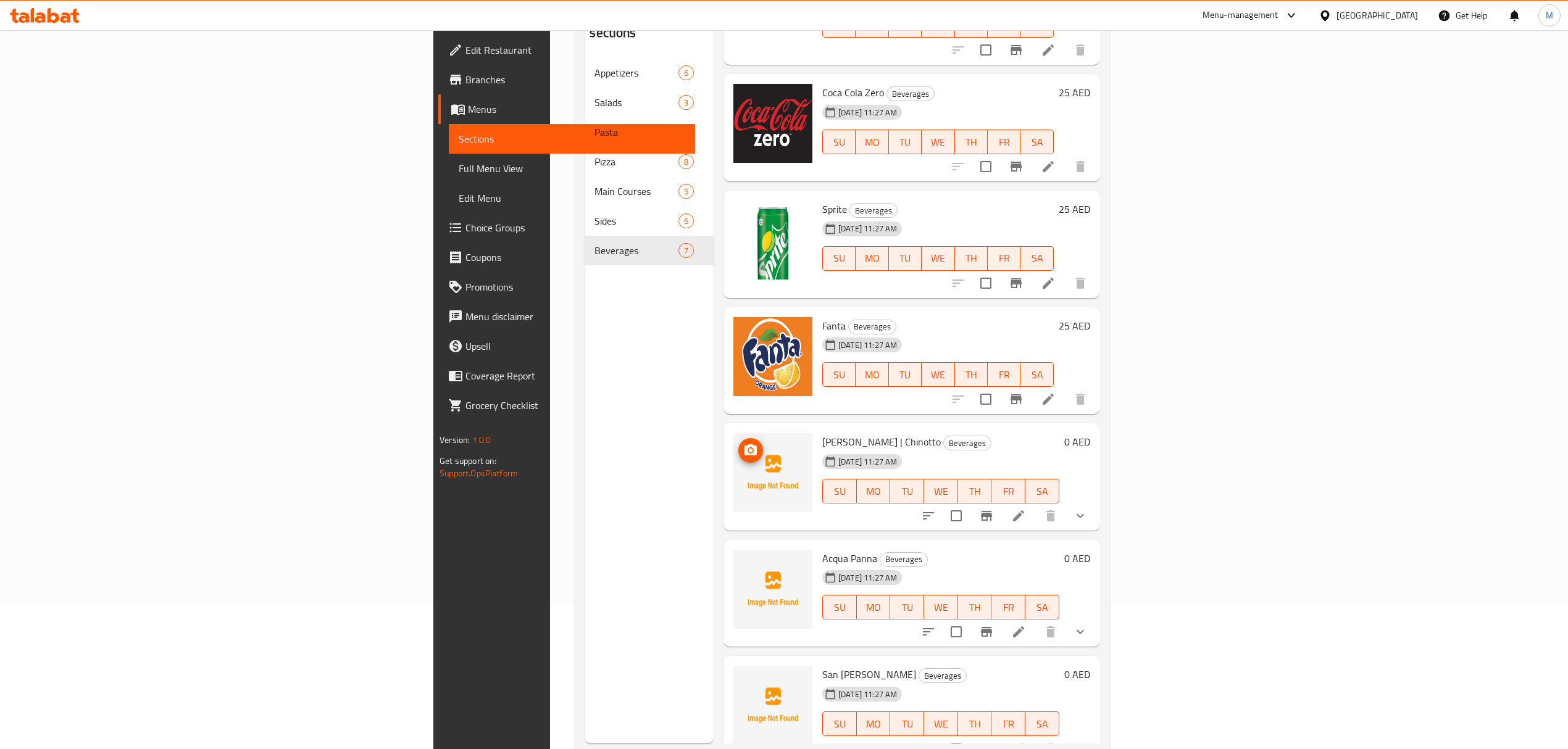
scroll to position [173, 0]
